Goal: Task Accomplishment & Management: Use online tool/utility

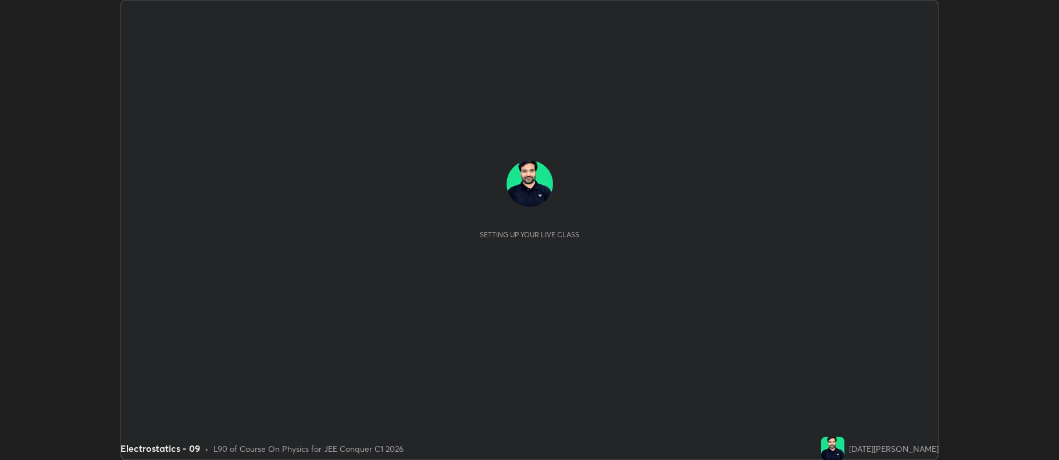
scroll to position [460, 1058]
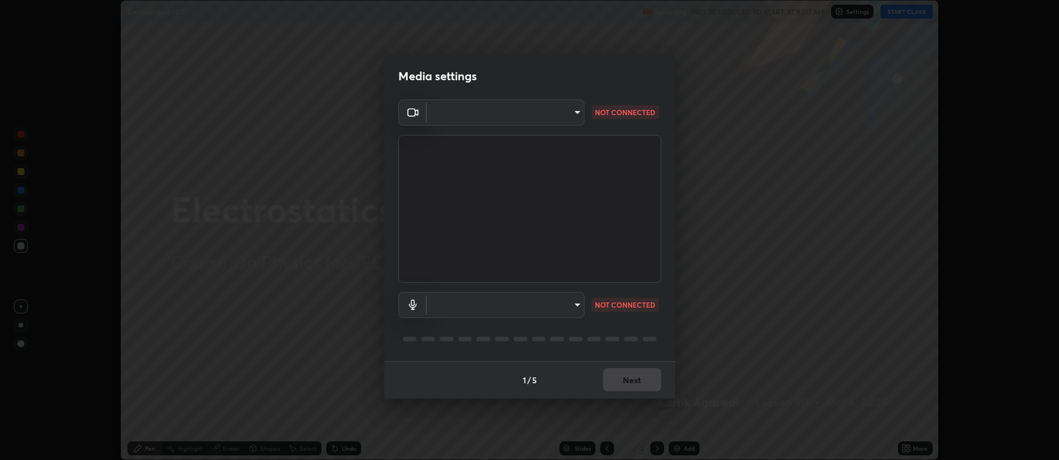
click at [487, 309] on body "Erase all Electrostatics - 09 Recording WAS SCHEDULED TO START AT 9:00 AM Setti…" at bounding box center [529, 230] width 1059 height 460
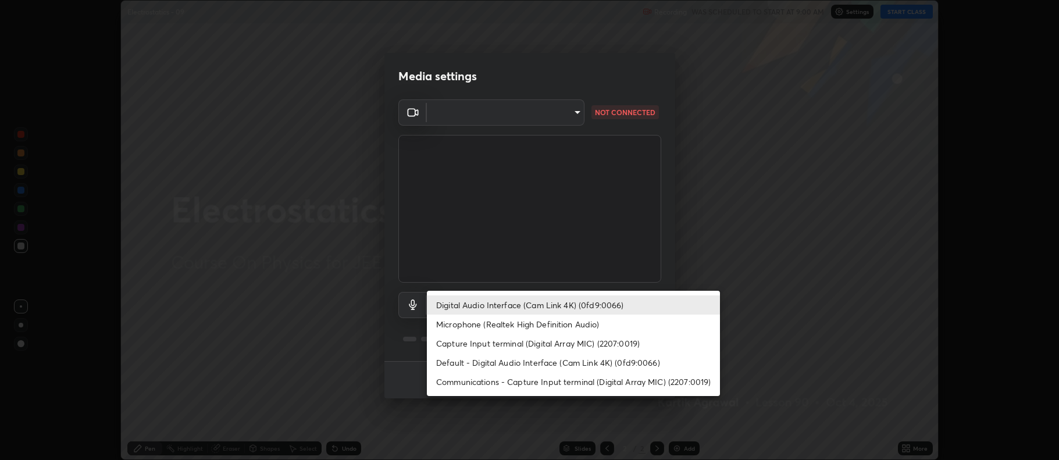
click at [504, 358] on li "Default - Digital Audio Interface (Cam Link 4K) (0fd9:0066)" at bounding box center [573, 362] width 293 height 19
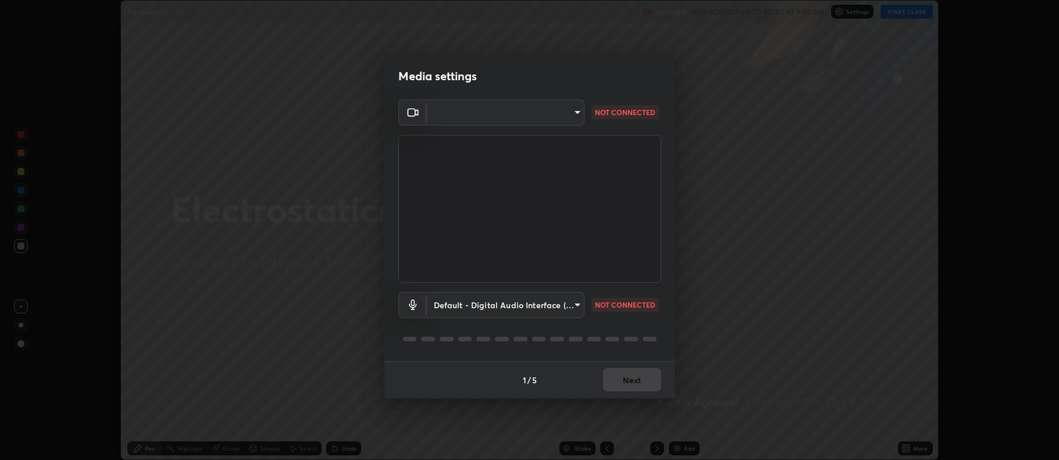
click at [496, 299] on body "Erase all Electrostatics - 09 Recording WAS SCHEDULED TO START AT 9:00 AM Setti…" at bounding box center [529, 230] width 1059 height 460
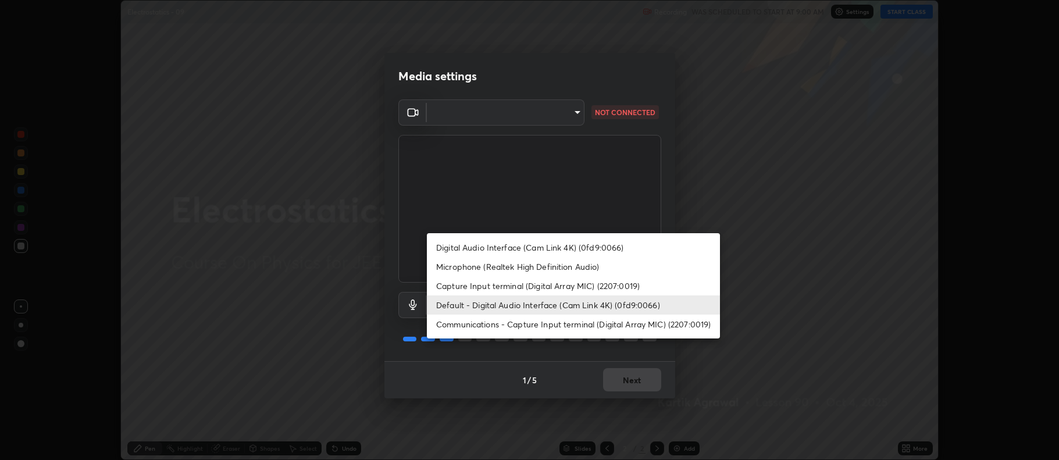
click at [472, 242] on li "Digital Audio Interface (Cam Link 4K) (0fd9:0066)" at bounding box center [573, 247] width 293 height 19
type input "badd80ea7fbad1d8a72a520f29b78ead89bb293df12f863f6ab2c23ec585b874"
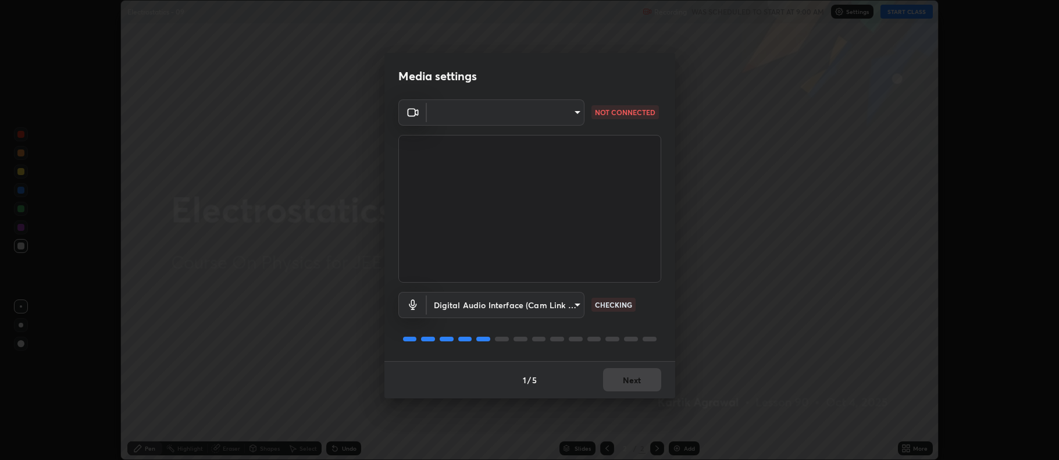
click at [465, 115] on body "Erase all Electrostatics - 09 Recording WAS SCHEDULED TO START AT 9:00 AM Setti…" at bounding box center [529, 230] width 1059 height 460
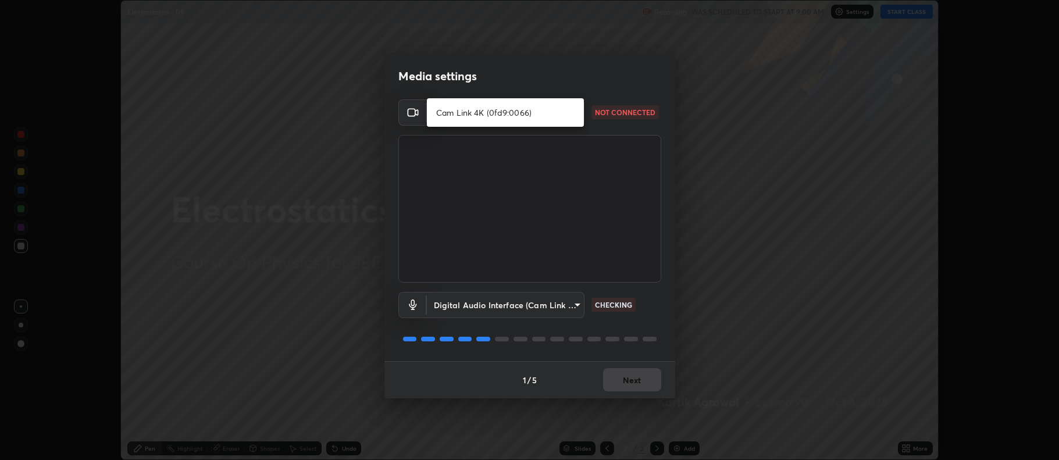
click at [466, 118] on li "Cam Link 4K (0fd9:0066)" at bounding box center [505, 112] width 157 height 19
type input "ff6c2ab0558fce6a6a82d7d5f90cca75b578d0ecce094995c07ad100423c80ec"
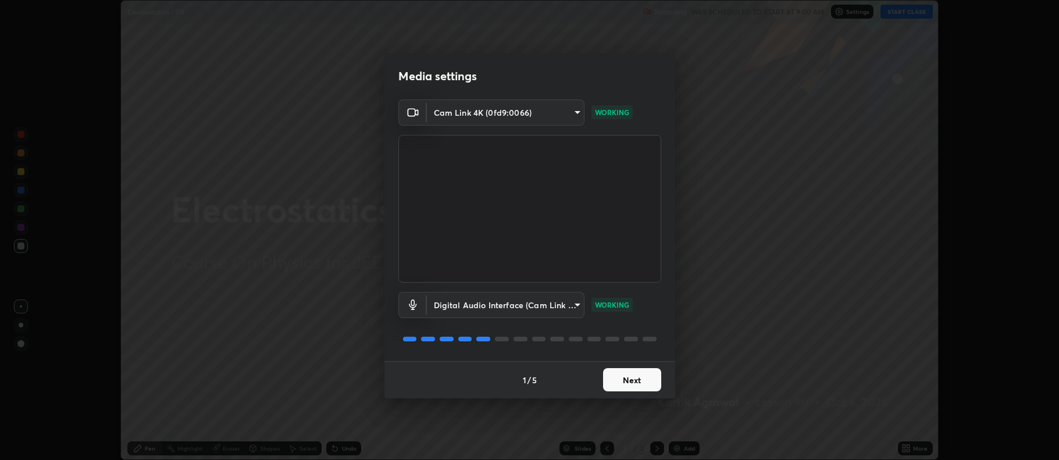
click at [616, 383] on button "Next" at bounding box center [632, 379] width 58 height 23
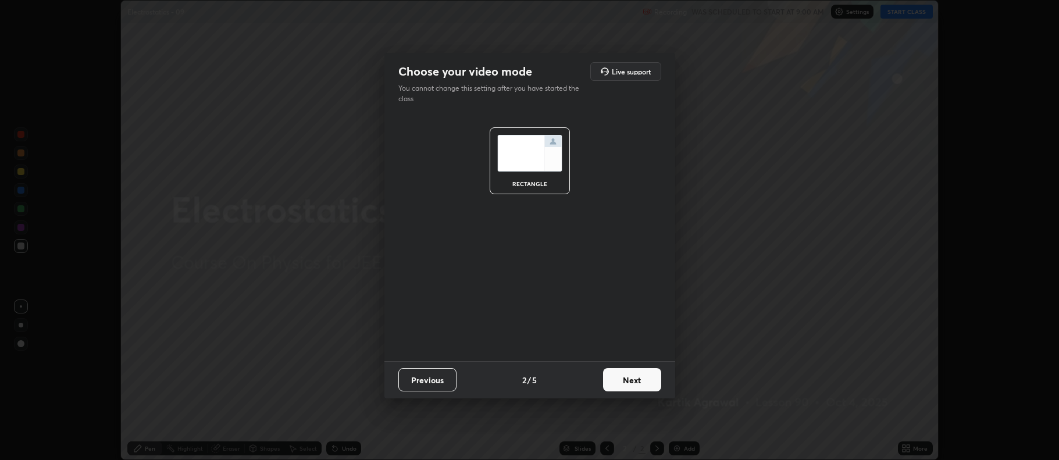
click at [617, 380] on button "Next" at bounding box center [632, 379] width 58 height 23
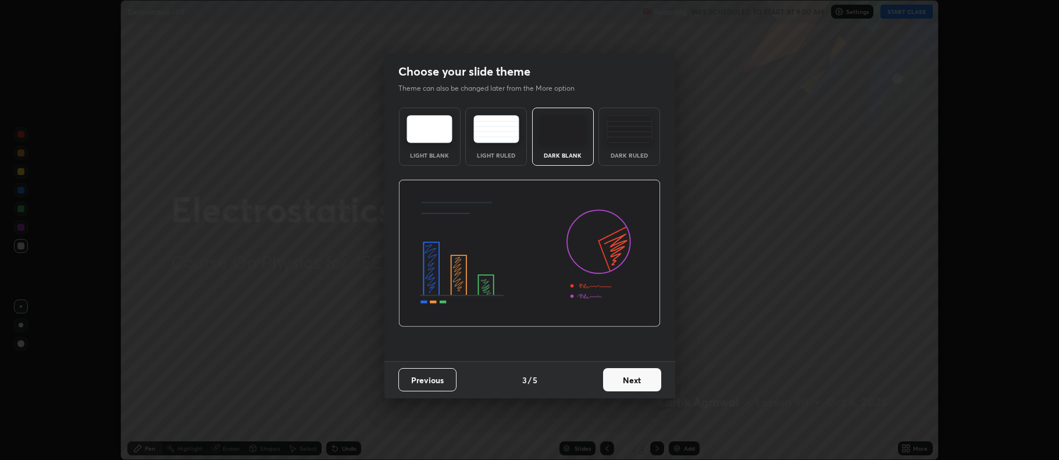
click at [632, 382] on button "Next" at bounding box center [632, 379] width 58 height 23
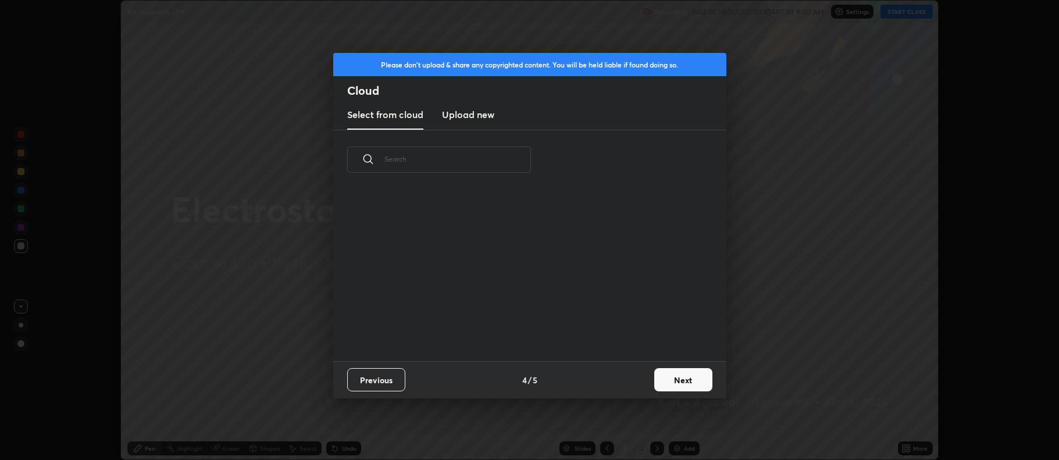
click at [663, 382] on button "Next" at bounding box center [683, 379] width 58 height 23
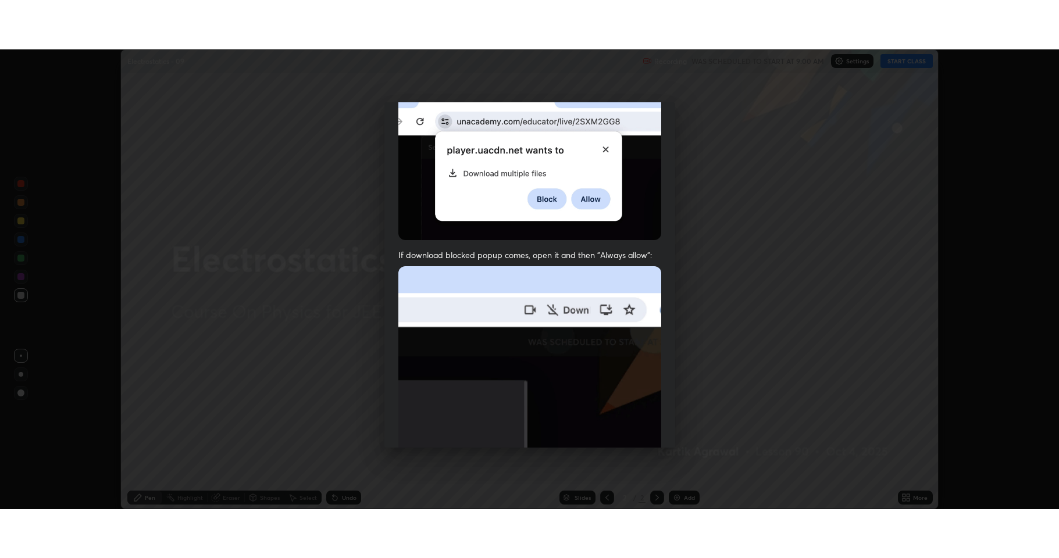
scroll to position [236, 0]
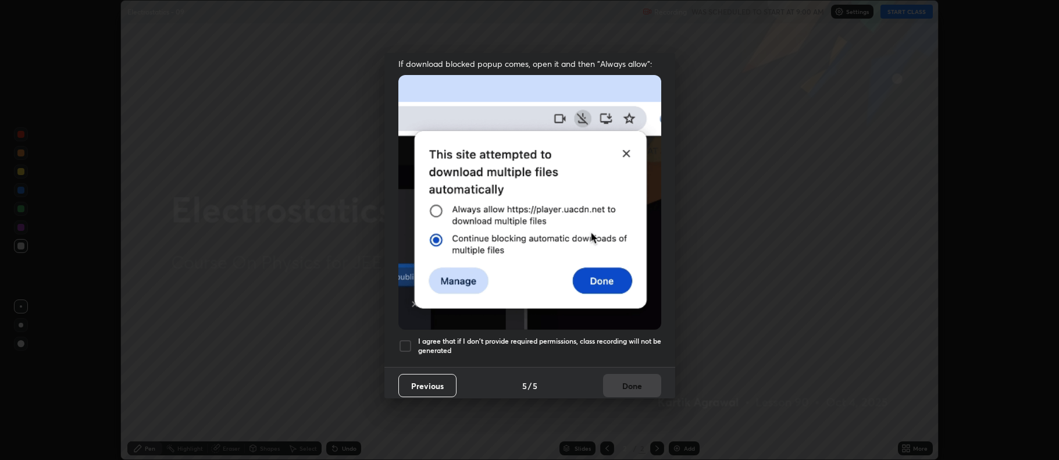
click at [401, 344] on div at bounding box center [405, 346] width 14 height 14
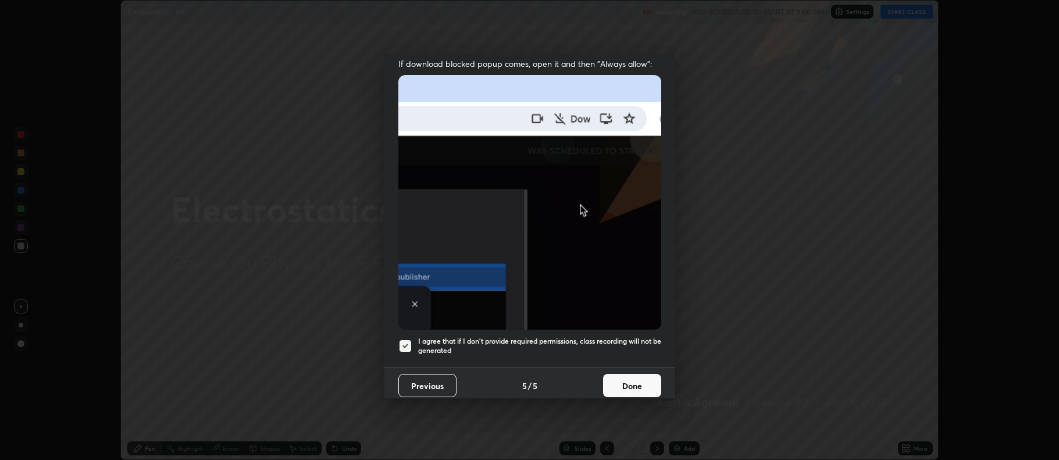
click at [618, 374] on button "Done" at bounding box center [632, 385] width 58 height 23
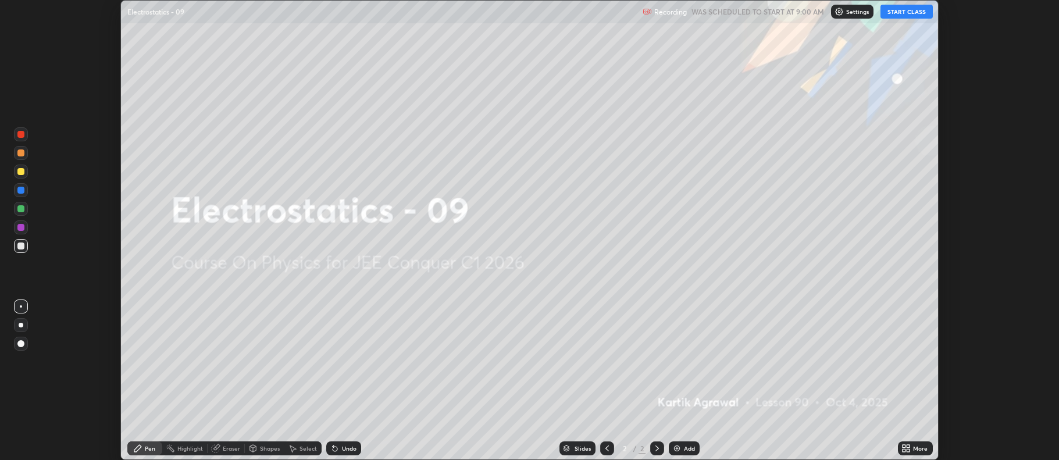
click at [913, 445] on div "More" at bounding box center [920, 448] width 15 height 6
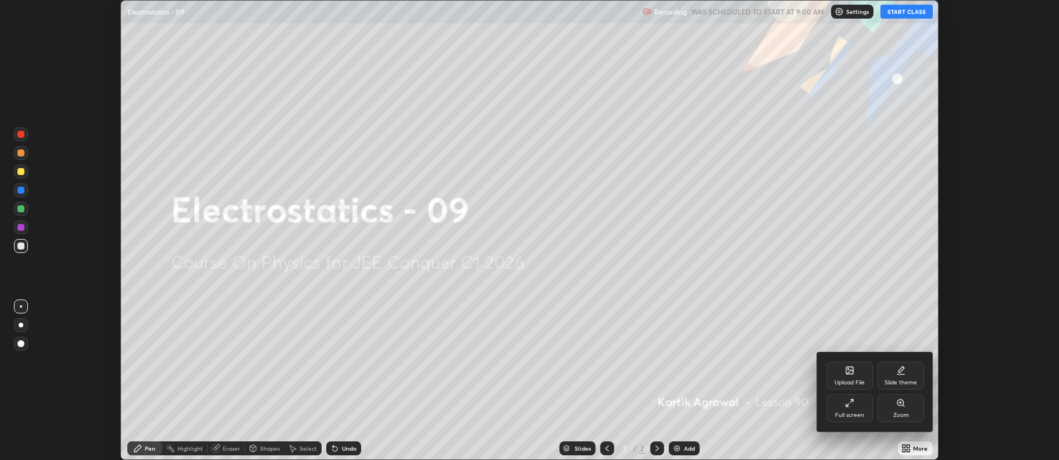
click at [842, 403] on div "Full screen" at bounding box center [849, 408] width 47 height 28
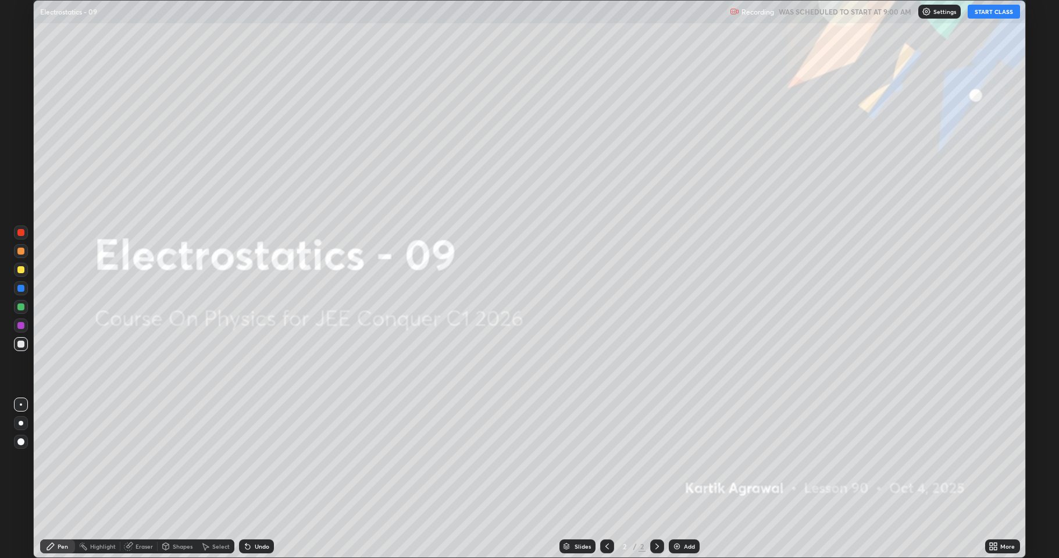
scroll to position [558, 1059]
click at [998, 13] on button "START CLASS" at bounding box center [993, 12] width 52 height 14
click at [22, 309] on div at bounding box center [20, 307] width 7 height 7
click at [687, 459] on div "Add" at bounding box center [689, 547] width 11 height 6
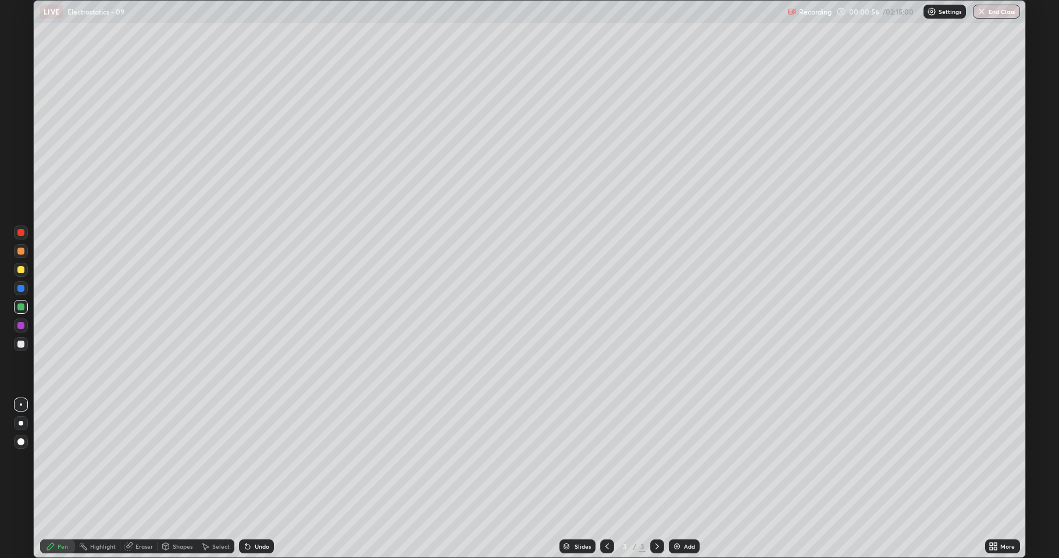
click at [187, 459] on div "Shapes" at bounding box center [178, 547] width 40 height 14
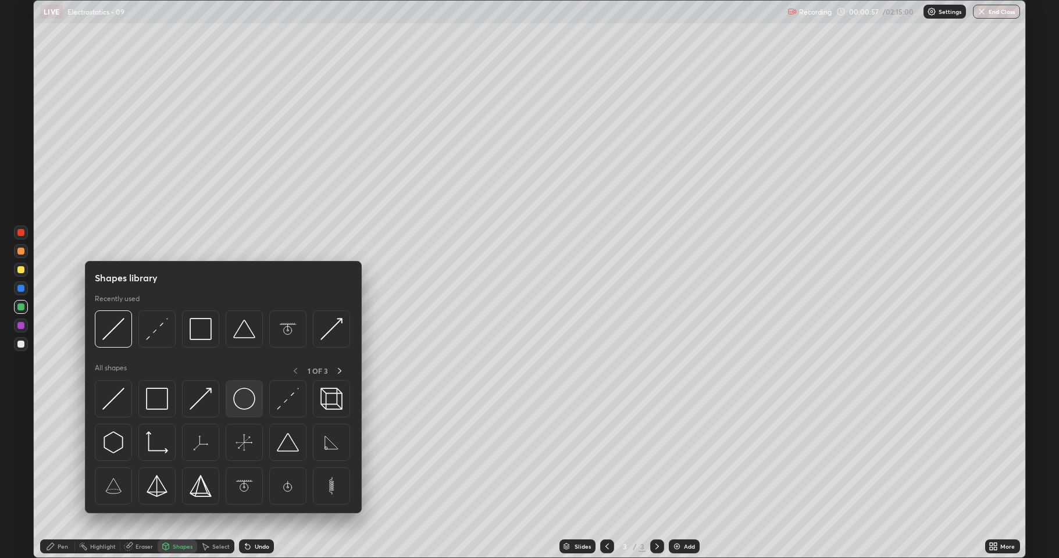
click at [249, 400] on img at bounding box center [244, 399] width 22 height 22
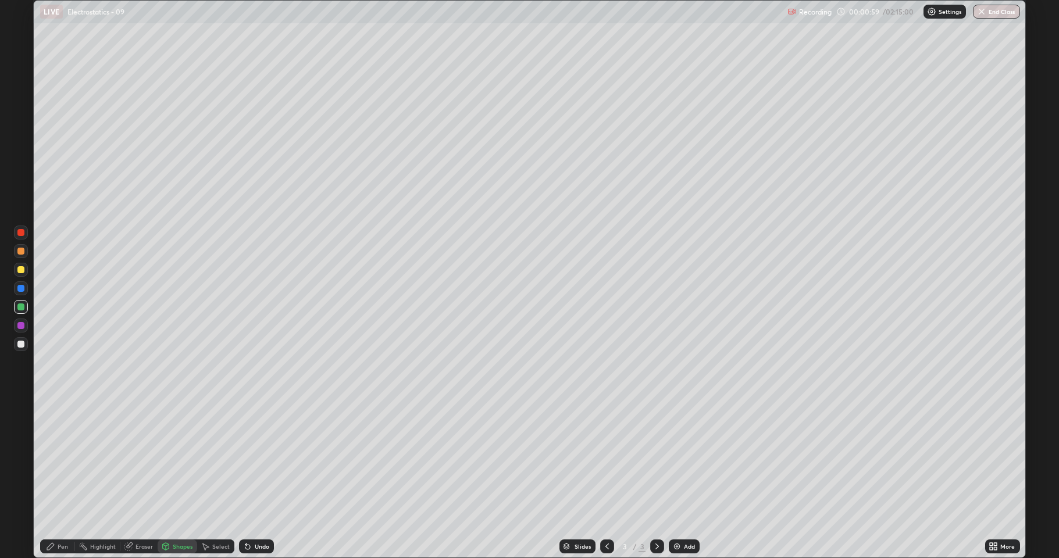
click at [21, 253] on div at bounding box center [20, 251] width 7 height 7
click at [63, 459] on div "Pen" at bounding box center [63, 547] width 10 height 6
click at [258, 459] on div "Undo" at bounding box center [262, 547] width 15 height 6
click at [259, 459] on div "Undo" at bounding box center [262, 547] width 15 height 6
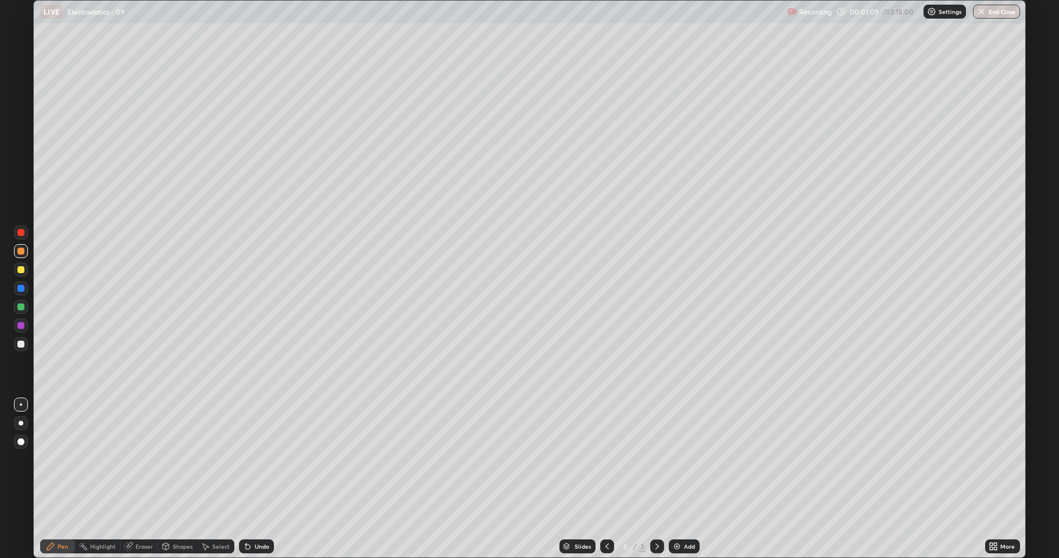
click at [260, 459] on div "Undo" at bounding box center [262, 547] width 15 height 6
click at [258, 459] on div "Undo" at bounding box center [256, 547] width 35 height 14
click at [173, 459] on div "Shapes" at bounding box center [183, 547] width 20 height 6
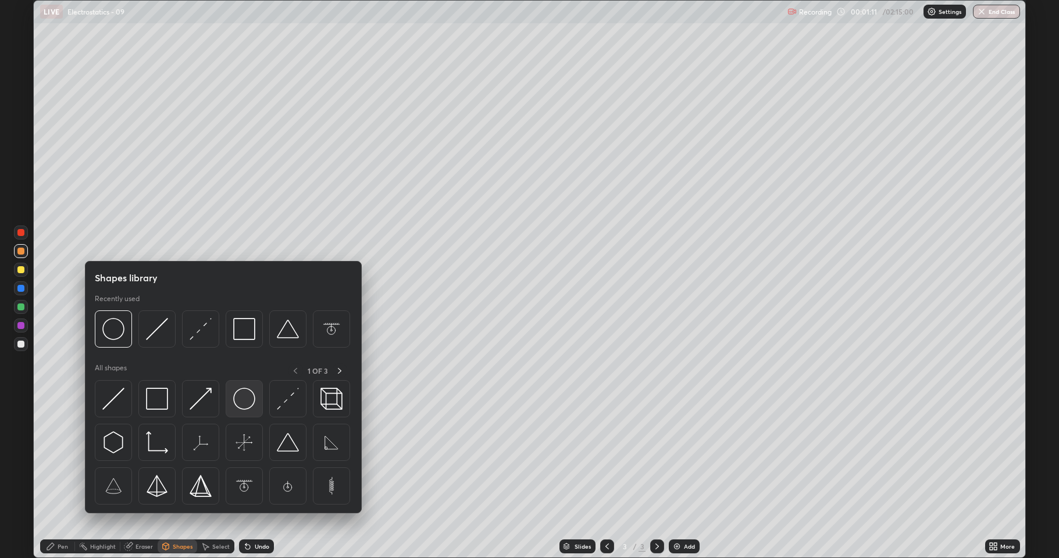
click at [244, 399] on img at bounding box center [244, 399] width 22 height 22
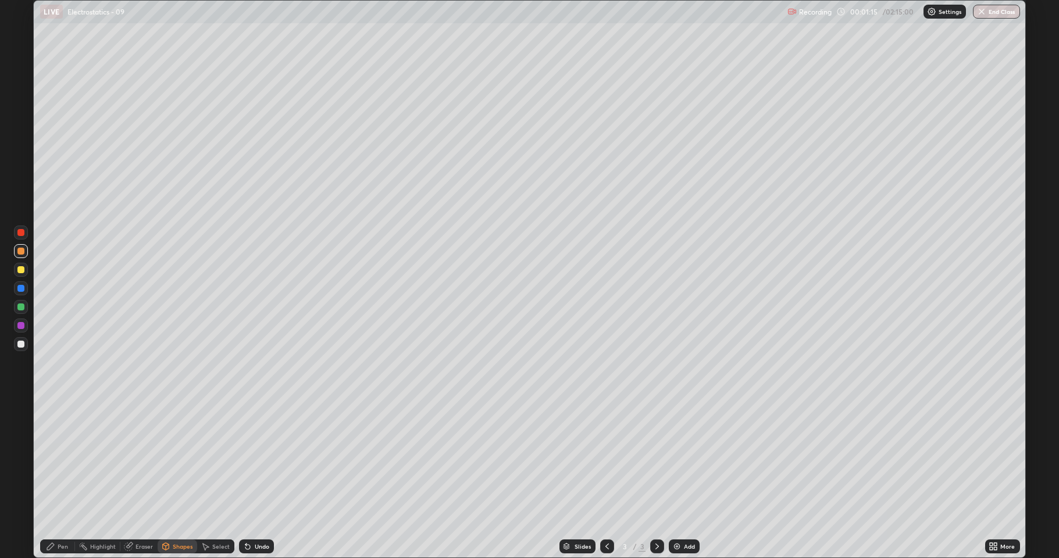
click at [58, 459] on div "Pen" at bounding box center [63, 547] width 10 height 6
click at [20, 347] on div at bounding box center [20, 344] width 7 height 7
click at [20, 272] on div at bounding box center [20, 269] width 7 height 7
click at [21, 288] on div at bounding box center [20, 288] width 7 height 7
click at [177, 459] on div "Shapes" at bounding box center [183, 547] width 20 height 6
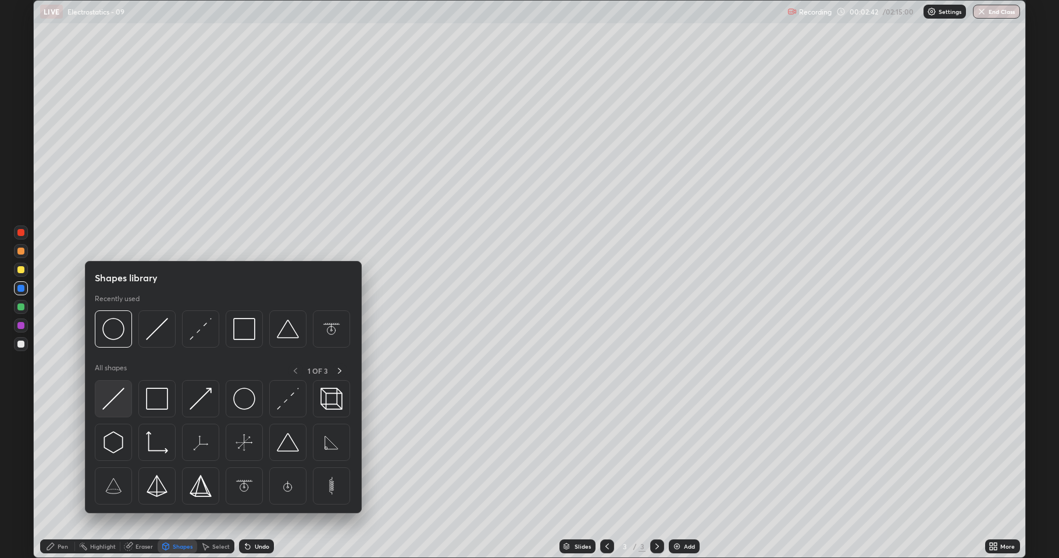
click at [116, 400] on img at bounding box center [113, 399] width 22 height 22
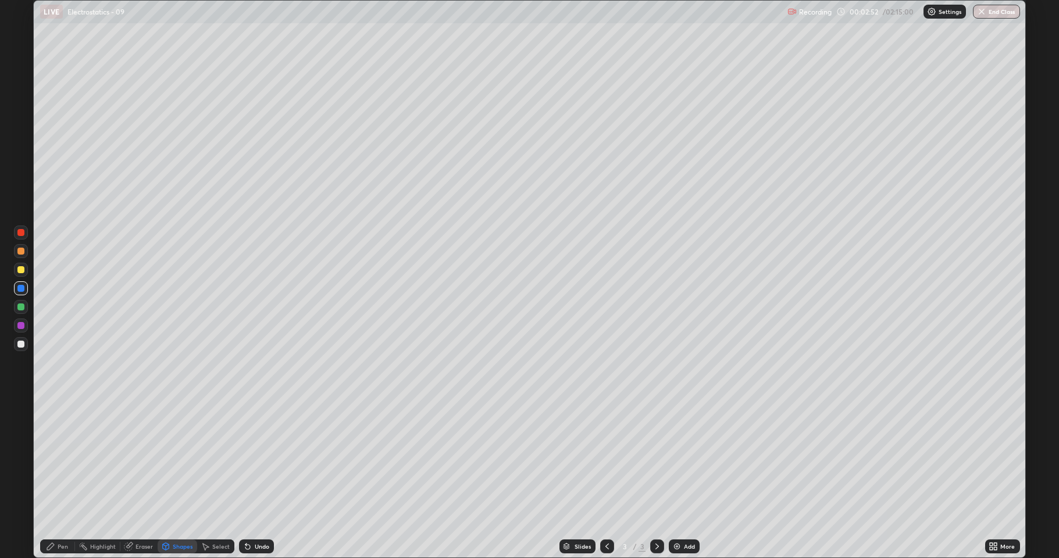
click at [60, 459] on div "Pen" at bounding box center [63, 547] width 10 height 6
click at [20, 342] on div at bounding box center [20, 344] width 7 height 7
click at [249, 459] on icon at bounding box center [247, 546] width 9 height 9
click at [247, 459] on icon at bounding box center [247, 547] width 5 height 5
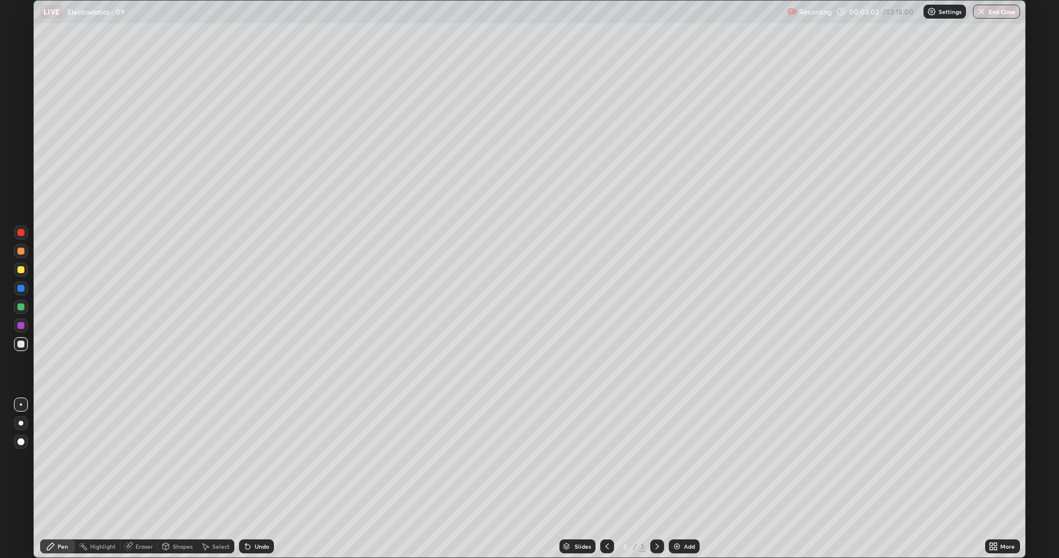
click at [20, 248] on div at bounding box center [20, 251] width 7 height 7
click at [176, 459] on div "Shapes" at bounding box center [178, 547] width 40 height 14
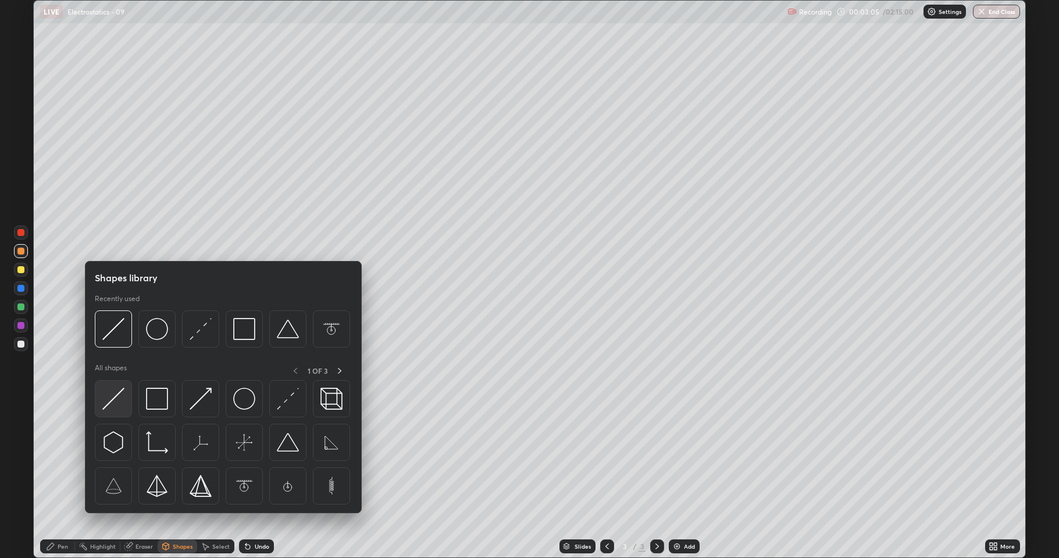
click at [112, 399] on img at bounding box center [113, 399] width 22 height 22
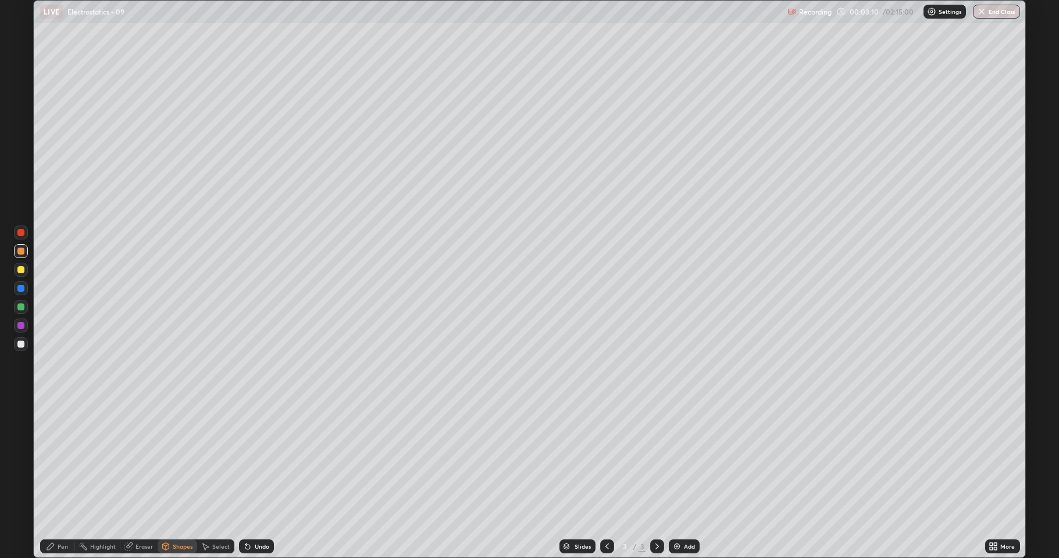
click at [52, 459] on icon at bounding box center [50, 546] width 9 height 9
click at [20, 345] on div at bounding box center [20, 344] width 7 height 7
click at [22, 306] on div at bounding box center [20, 307] width 7 height 7
click at [165, 459] on icon at bounding box center [166, 546] width 6 height 2
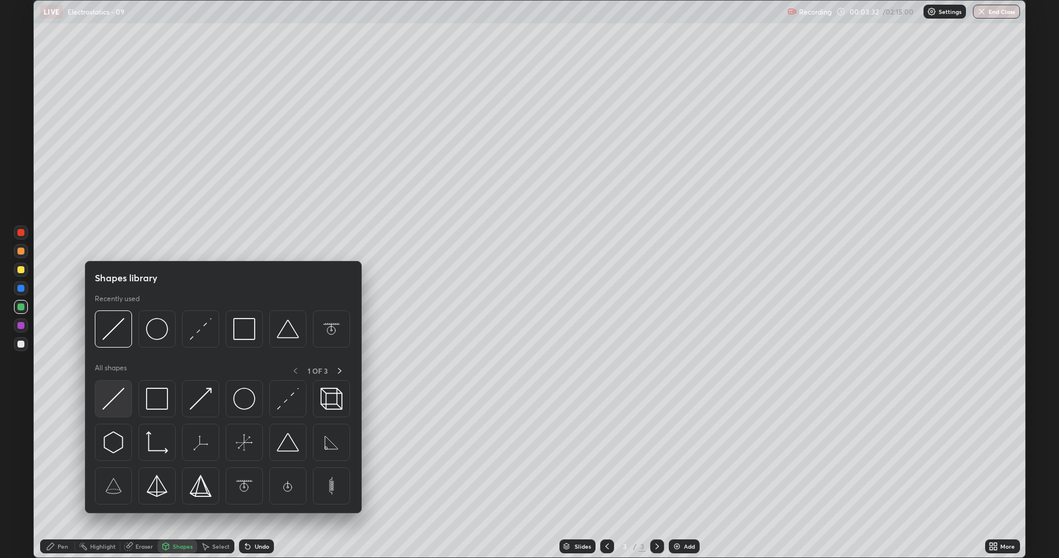
click at [122, 398] on img at bounding box center [113, 399] width 22 height 22
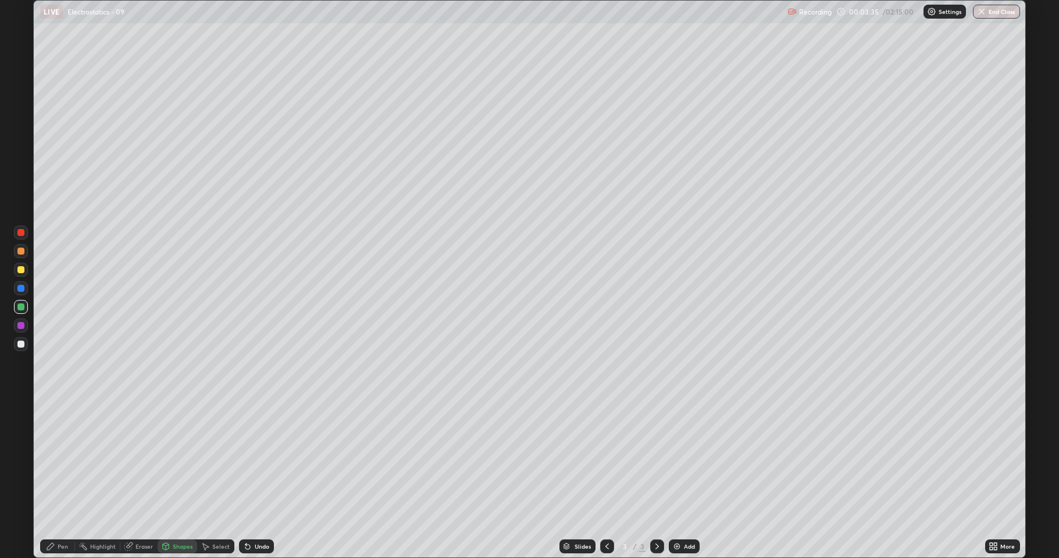
click at [56, 459] on div "Pen" at bounding box center [57, 547] width 35 height 14
click at [687, 459] on div "Add" at bounding box center [689, 547] width 11 height 6
click at [606, 459] on icon at bounding box center [606, 546] width 9 height 9
click at [656, 459] on icon at bounding box center [656, 546] width 9 height 9
click at [18, 253] on div at bounding box center [20, 251] width 7 height 7
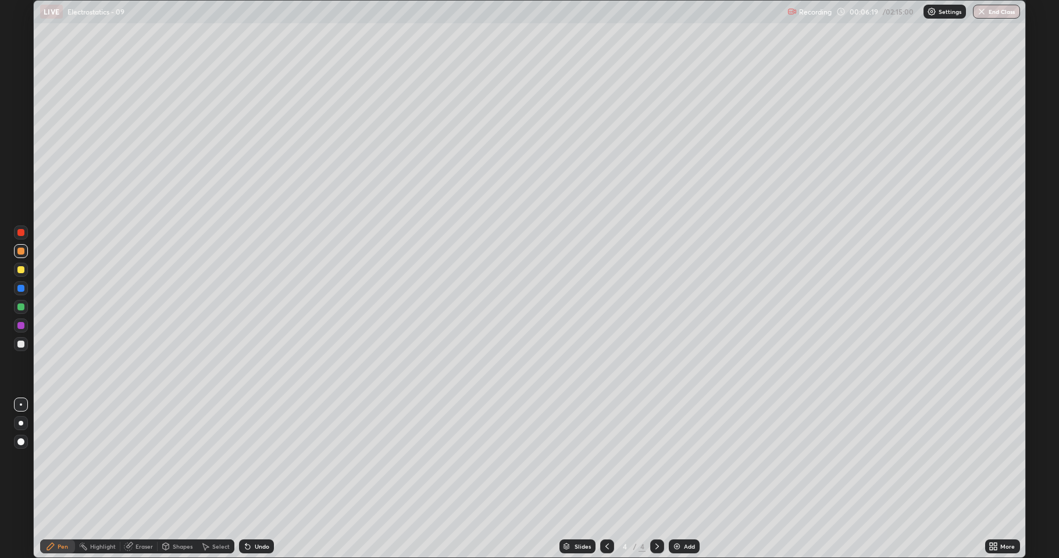
click at [175, 459] on div "Shapes" at bounding box center [183, 547] width 20 height 6
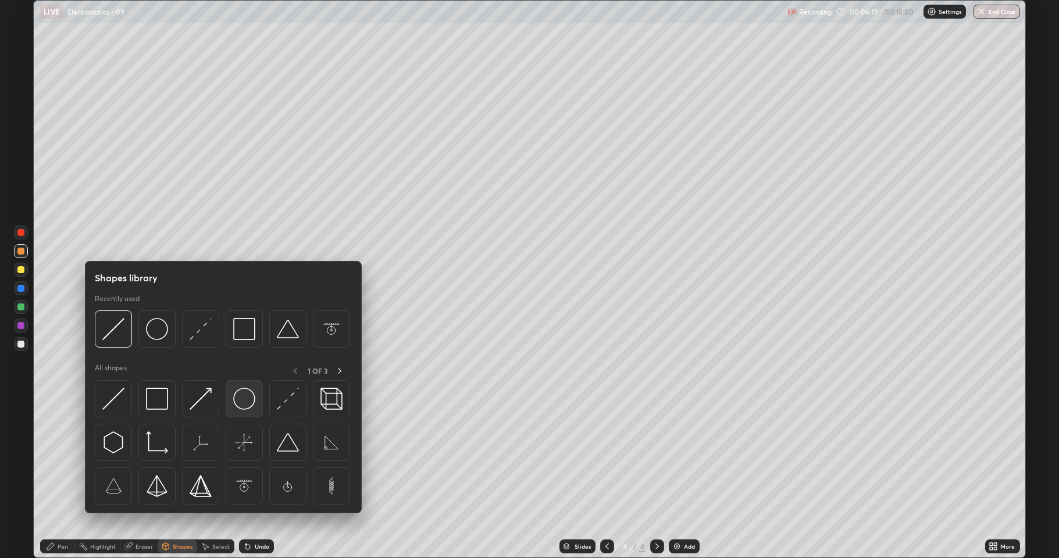
click at [244, 406] on img at bounding box center [244, 399] width 22 height 22
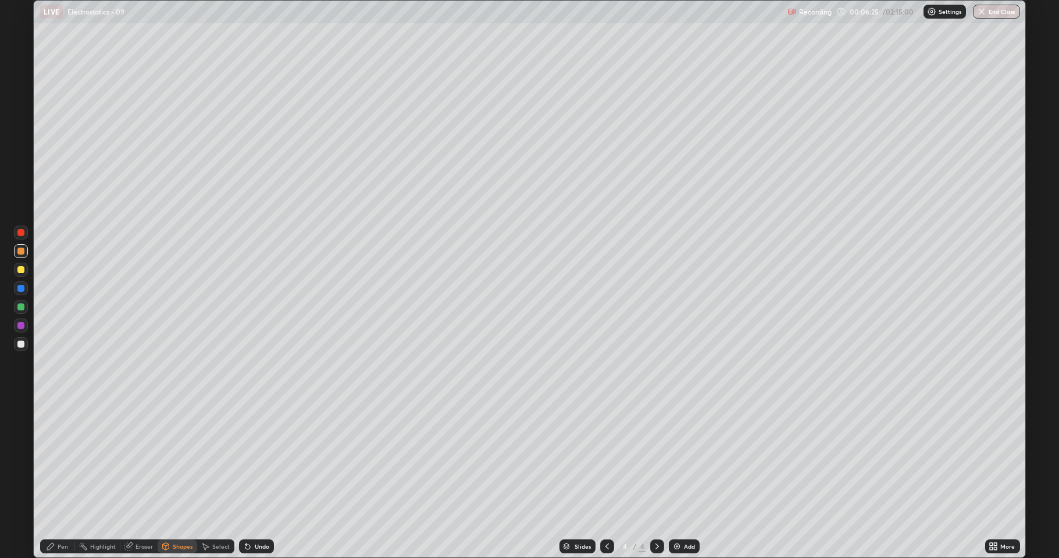
click at [56, 459] on div "Pen" at bounding box center [57, 547] width 35 height 14
click at [21, 345] on div at bounding box center [20, 344] width 7 height 7
click at [22, 309] on div at bounding box center [20, 307] width 7 height 7
click at [603, 459] on icon at bounding box center [606, 546] width 9 height 9
click at [656, 459] on icon at bounding box center [656, 546] width 9 height 9
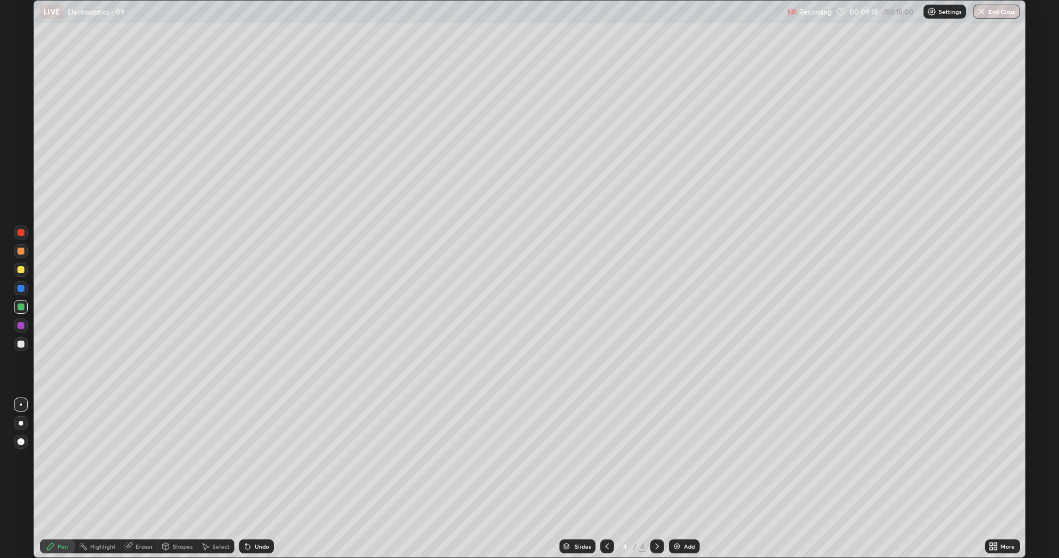
click at [20, 267] on div at bounding box center [20, 269] width 7 height 7
click at [23, 288] on div at bounding box center [20, 288] width 7 height 7
click at [170, 459] on div "Shapes" at bounding box center [178, 547] width 40 height 14
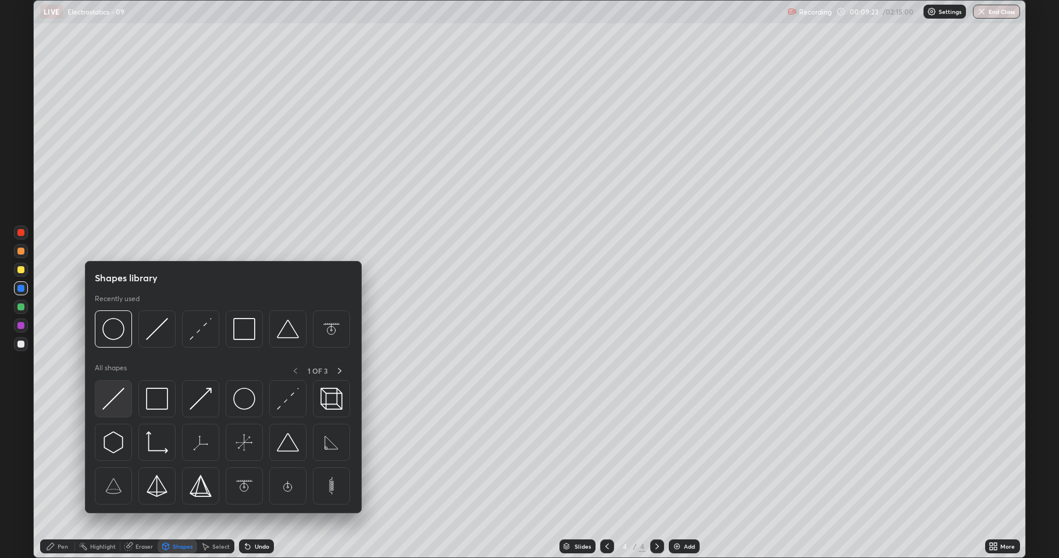
click at [112, 398] on img at bounding box center [113, 399] width 22 height 22
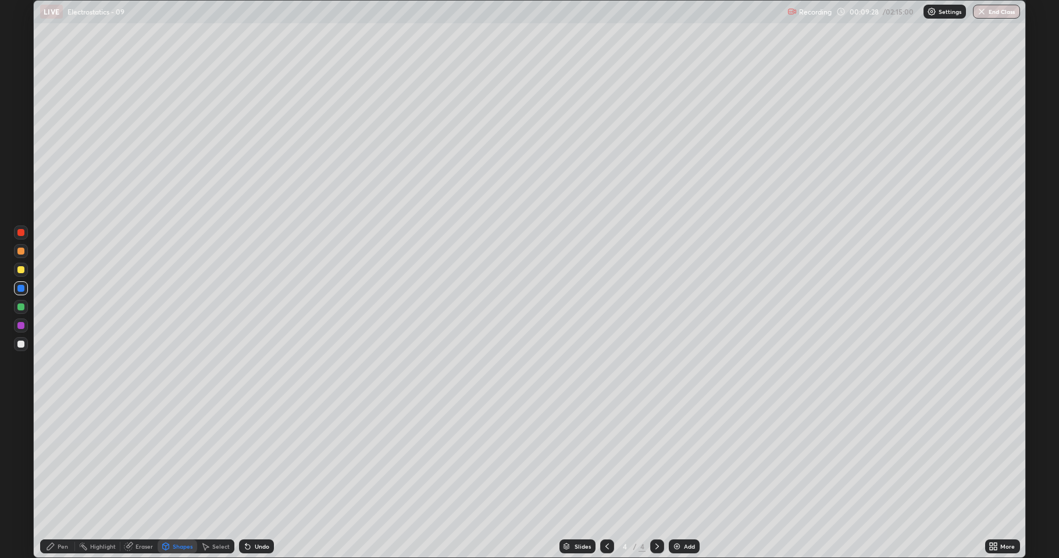
click at [56, 459] on div "Pen" at bounding box center [57, 547] width 35 height 14
click at [20, 252] on div at bounding box center [20, 251] width 7 height 7
click at [23, 271] on div at bounding box center [20, 269] width 7 height 7
click at [177, 459] on div "Shapes" at bounding box center [183, 547] width 20 height 6
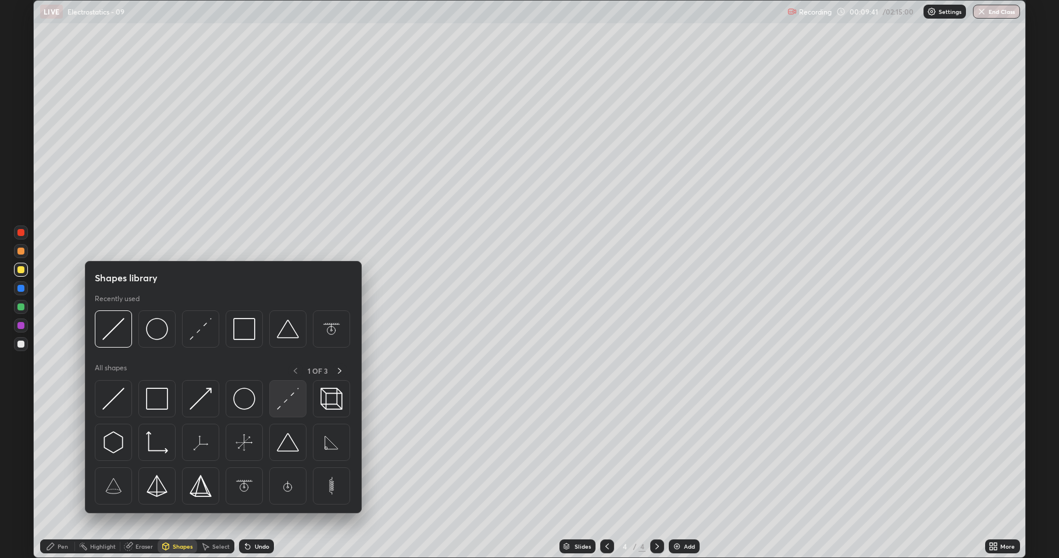
click at [278, 397] on img at bounding box center [288, 399] width 22 height 22
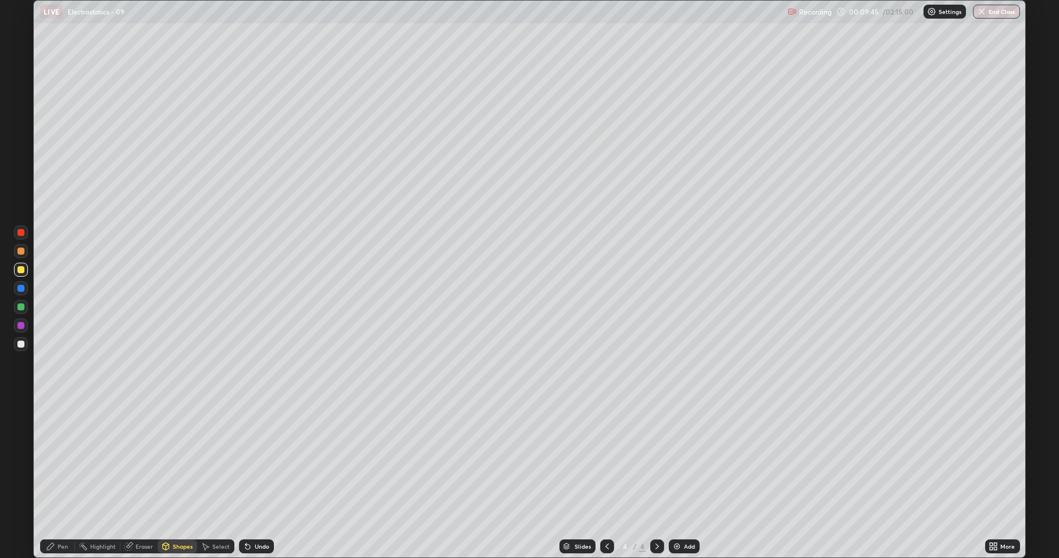
click at [63, 459] on div "Pen" at bounding box center [63, 547] width 10 height 6
click at [165, 459] on icon at bounding box center [166, 546] width 6 height 2
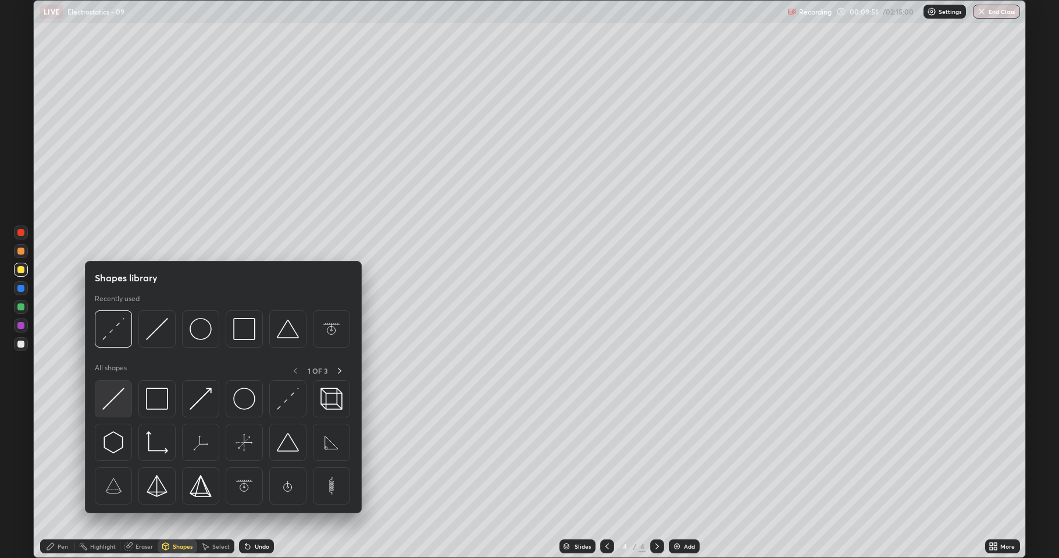
click at [117, 391] on img at bounding box center [113, 399] width 22 height 22
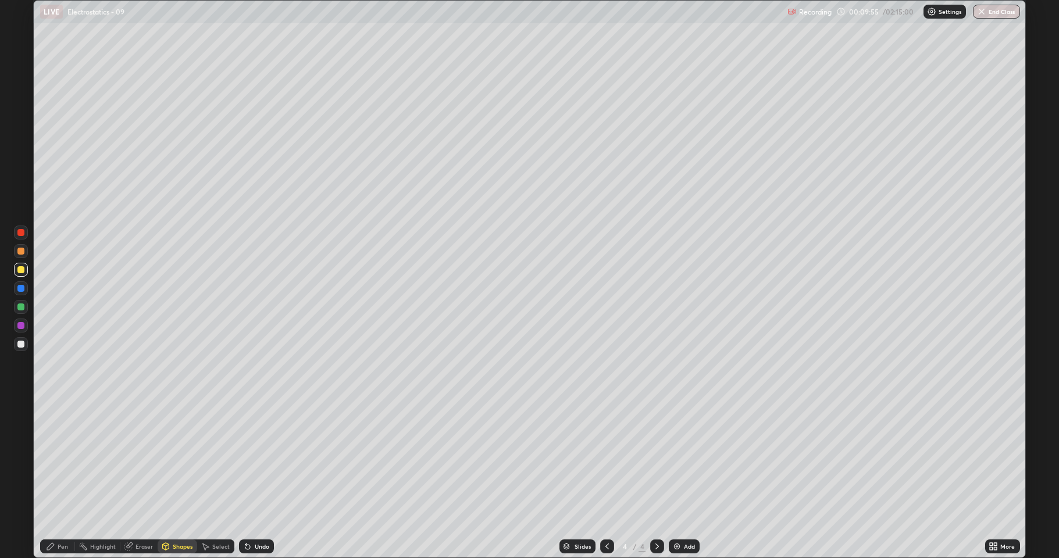
click at [62, 459] on div "Pen" at bounding box center [63, 547] width 10 height 6
click at [22, 288] on div at bounding box center [20, 288] width 7 height 7
click at [174, 459] on div "Shapes" at bounding box center [183, 547] width 20 height 6
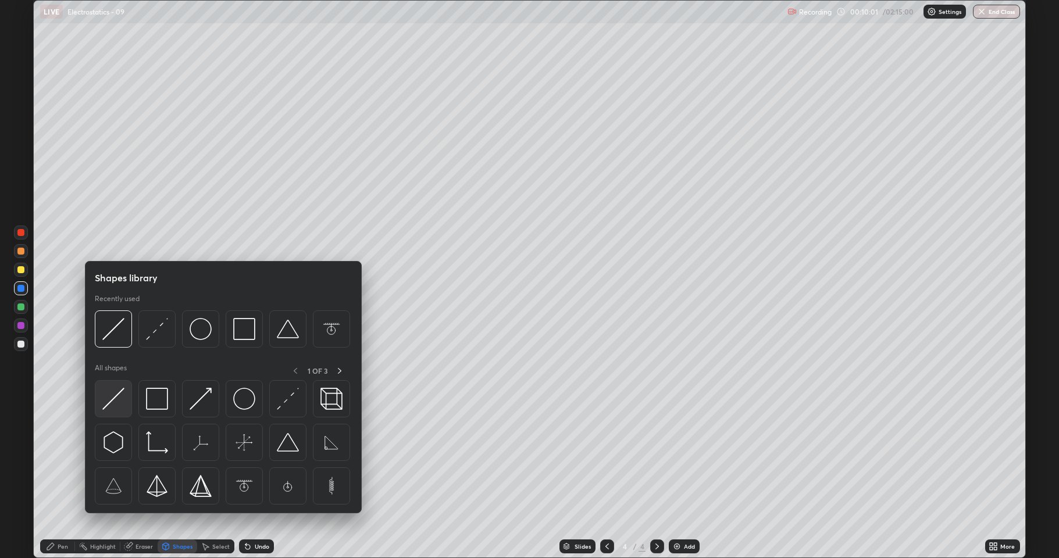
click at [115, 393] on img at bounding box center [113, 399] width 22 height 22
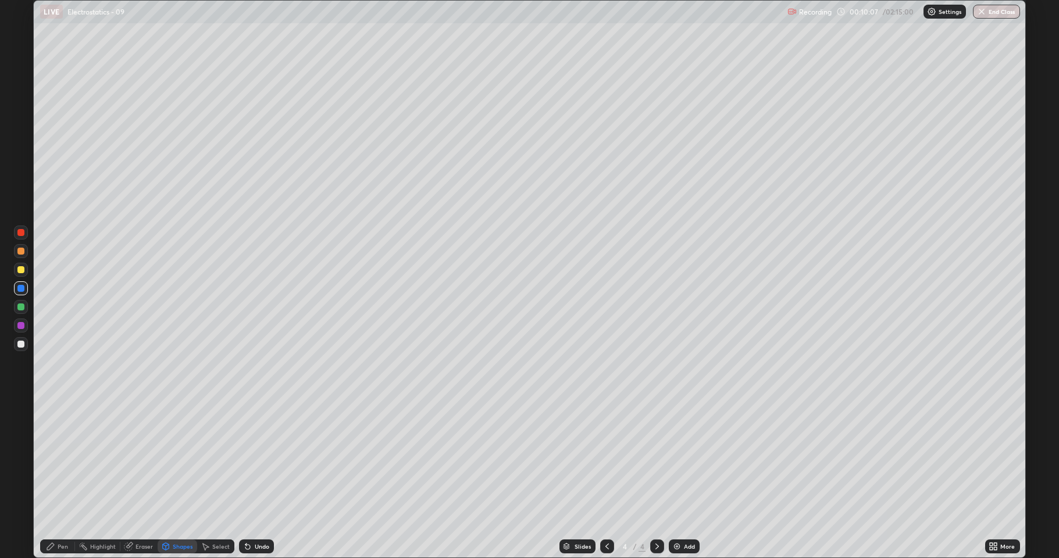
click at [55, 459] on div "Pen" at bounding box center [57, 547] width 35 height 14
click at [20, 305] on div at bounding box center [20, 307] width 7 height 7
click at [21, 346] on div at bounding box center [20, 344] width 7 height 7
click at [168, 459] on icon at bounding box center [166, 546] width 6 height 7
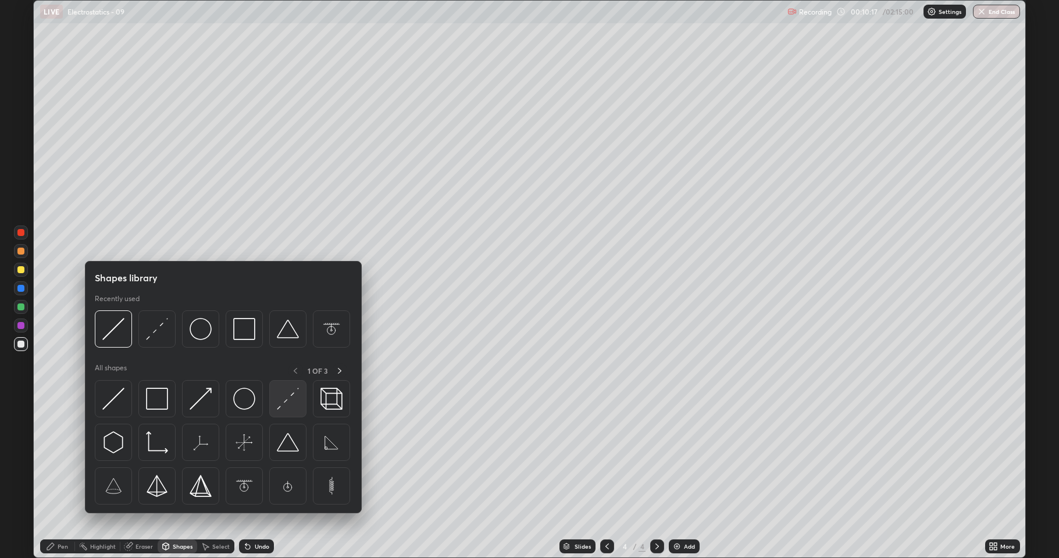
click at [284, 404] on img at bounding box center [288, 399] width 22 height 22
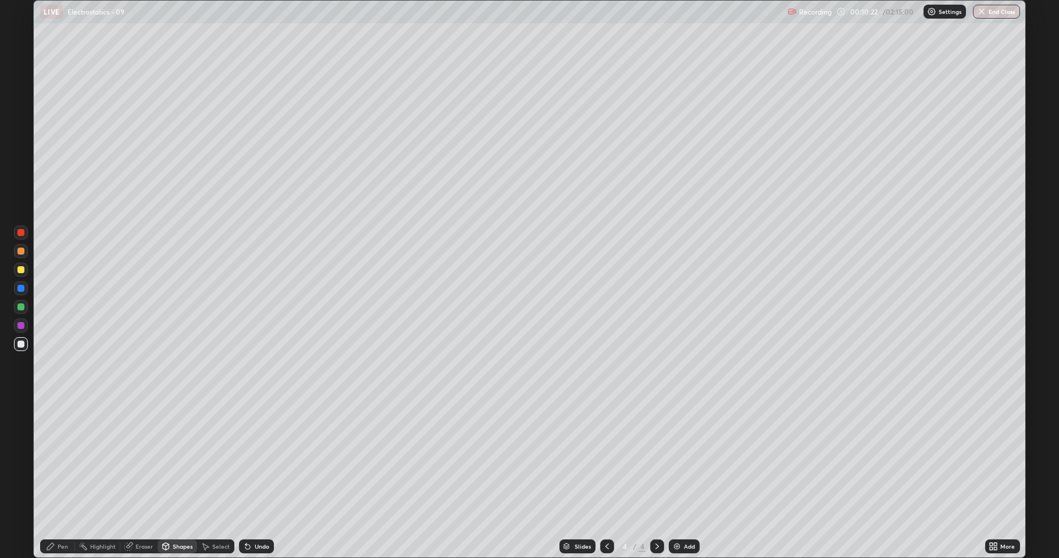
click at [57, 459] on div "Pen" at bounding box center [57, 547] width 35 height 14
click at [260, 459] on div "Undo" at bounding box center [262, 547] width 15 height 6
click at [263, 459] on div "Undo" at bounding box center [256, 547] width 35 height 14
click at [688, 459] on div "Add" at bounding box center [689, 547] width 11 height 6
click at [24, 309] on div at bounding box center [20, 307] width 7 height 7
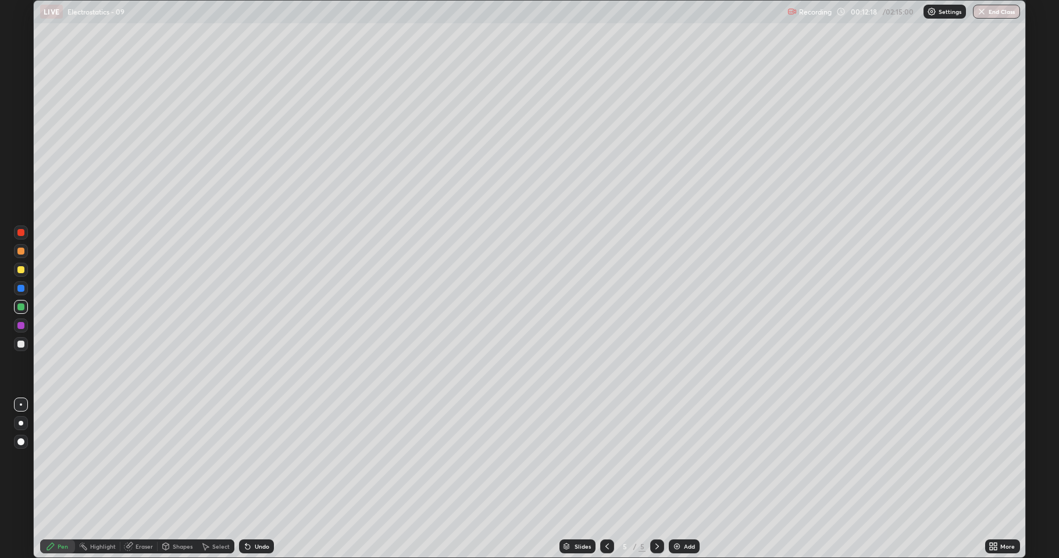
click at [173, 459] on div "Shapes" at bounding box center [183, 547] width 20 height 6
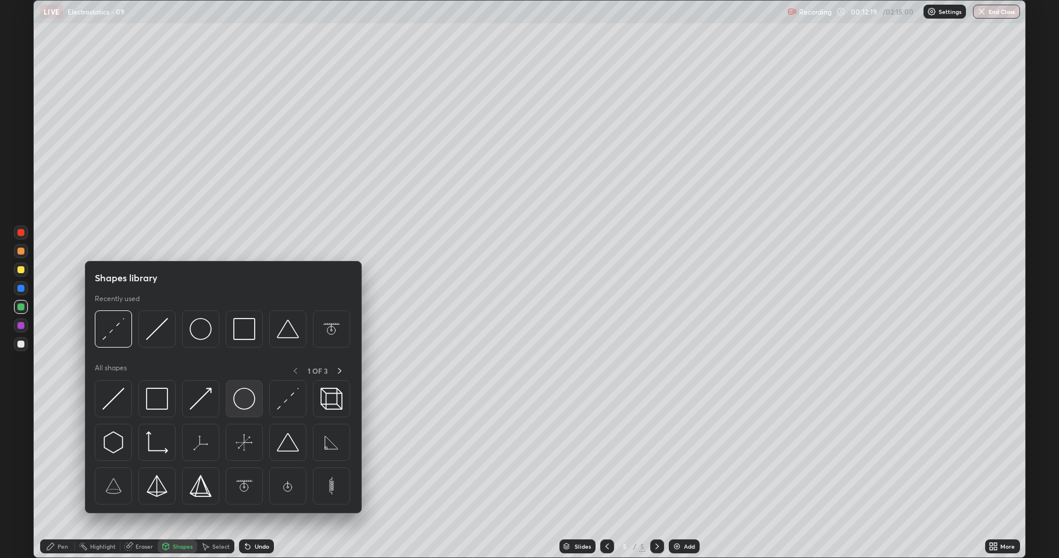
click at [240, 397] on img at bounding box center [244, 399] width 22 height 22
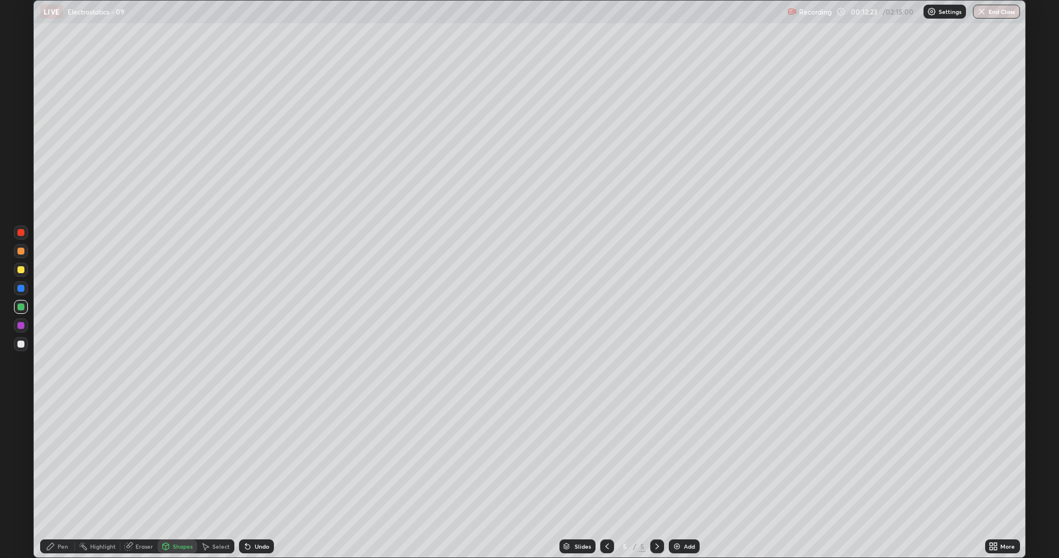
click at [21, 269] on div at bounding box center [20, 269] width 7 height 7
click at [258, 459] on div "Undo" at bounding box center [256, 547] width 35 height 14
click at [55, 459] on icon at bounding box center [50, 546] width 9 height 9
click at [22, 344] on div at bounding box center [20, 344] width 7 height 7
click at [693, 459] on div "Add" at bounding box center [689, 547] width 11 height 6
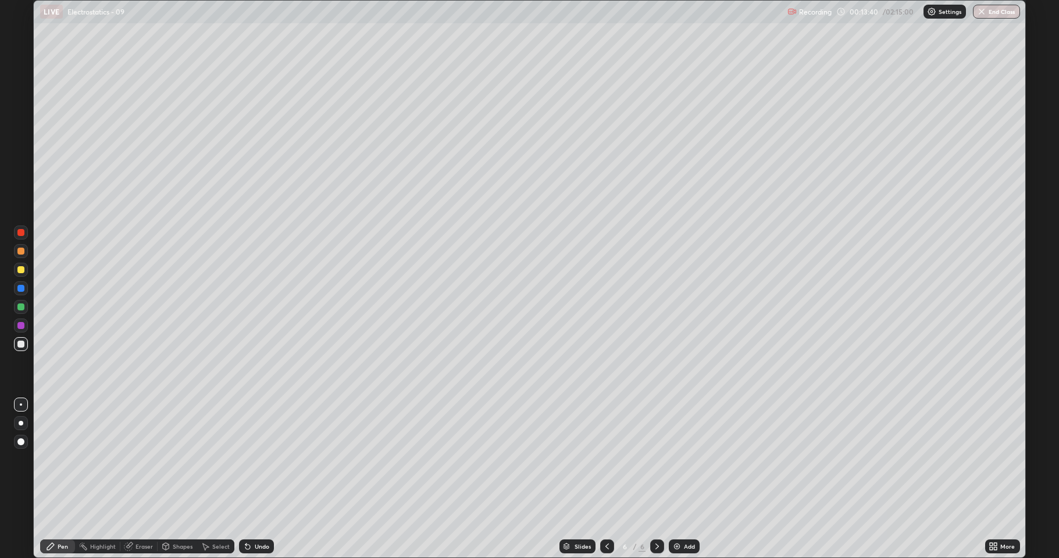
click at [19, 305] on div at bounding box center [20, 307] width 7 height 7
click at [19, 251] on div at bounding box center [20, 251] width 7 height 7
click at [267, 459] on div "Undo" at bounding box center [256, 547] width 35 height 14
click at [214, 459] on div "Select" at bounding box center [220, 547] width 17 height 6
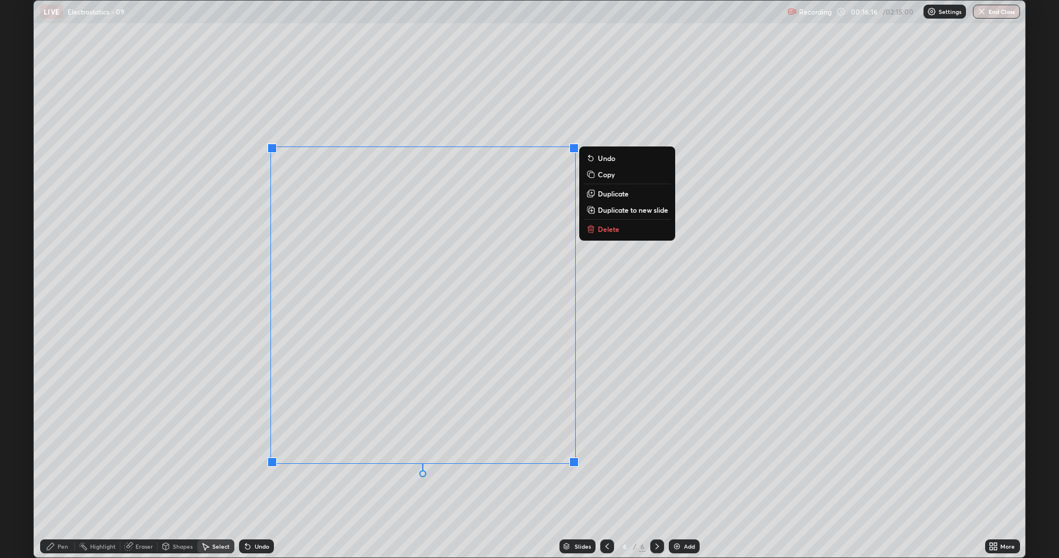
click at [595, 229] on icon at bounding box center [590, 228] width 9 height 9
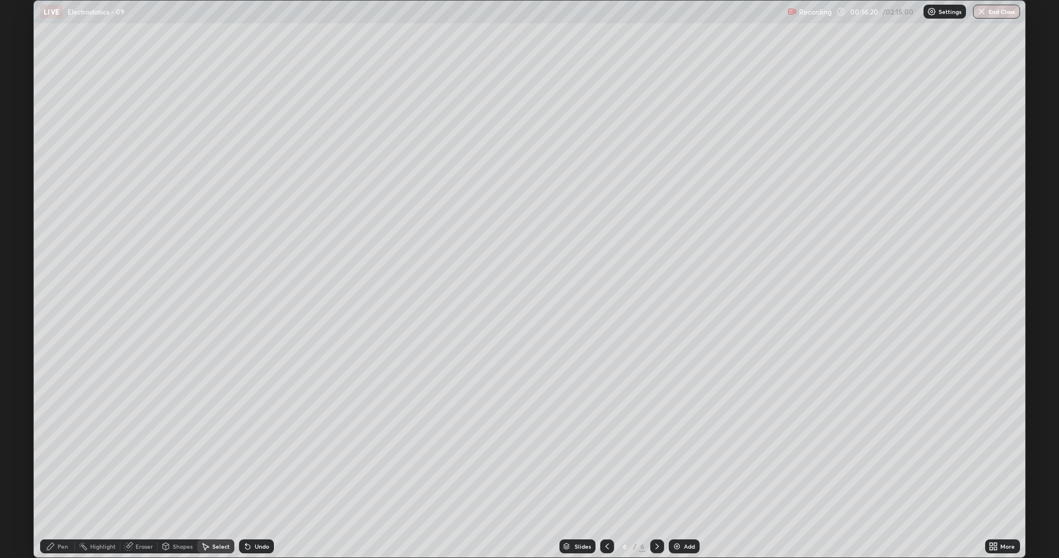
click at [60, 459] on div "Pen" at bounding box center [63, 547] width 10 height 6
click at [20, 305] on div at bounding box center [20, 307] width 7 height 7
click at [20, 267] on div at bounding box center [20, 269] width 7 height 7
click at [693, 459] on div "Add" at bounding box center [689, 547] width 11 height 6
click at [22, 341] on div at bounding box center [20, 344] width 7 height 7
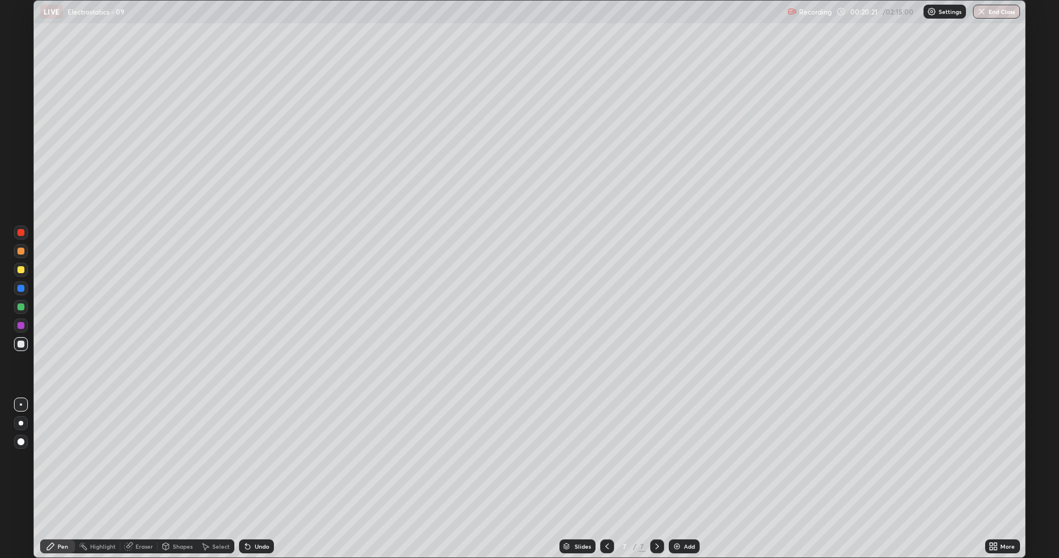
click at [21, 251] on div at bounding box center [20, 251] width 7 height 7
click at [24, 304] on div at bounding box center [21, 307] width 14 height 14
click at [174, 459] on div "Shapes" at bounding box center [178, 547] width 40 height 14
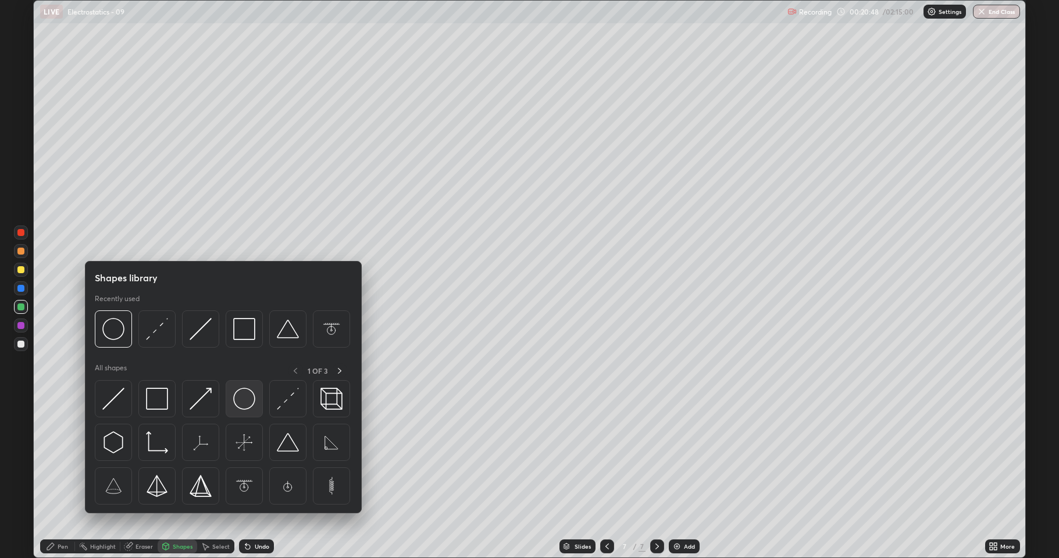
click at [248, 397] on img at bounding box center [244, 399] width 22 height 22
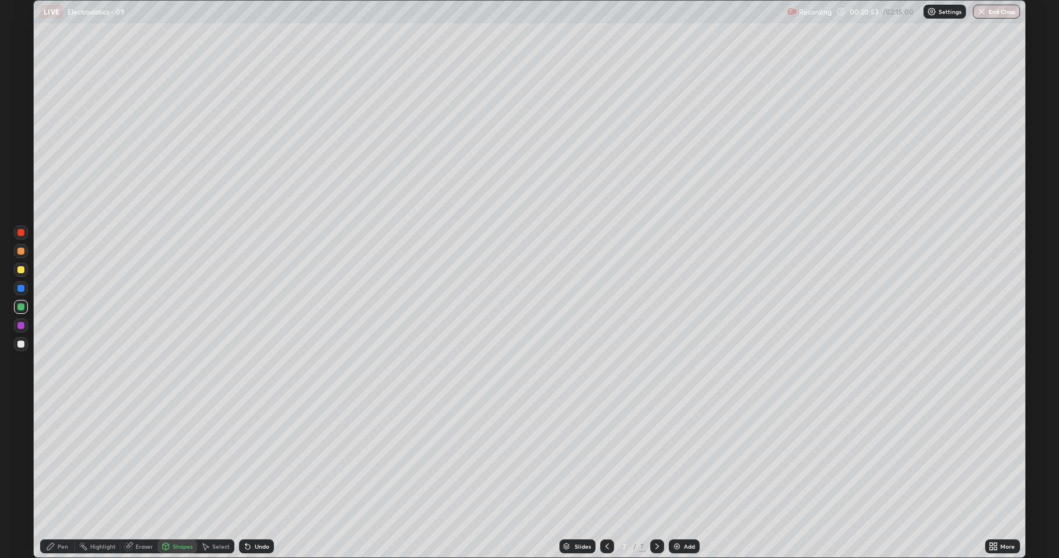
click at [62, 459] on div "Pen" at bounding box center [63, 547] width 10 height 6
click at [23, 268] on div at bounding box center [20, 269] width 7 height 7
click at [16, 308] on div at bounding box center [21, 307] width 14 height 14
click at [131, 459] on icon at bounding box center [128, 546] width 9 height 9
click at [19, 459] on icon at bounding box center [18, 504] width 1 height 1
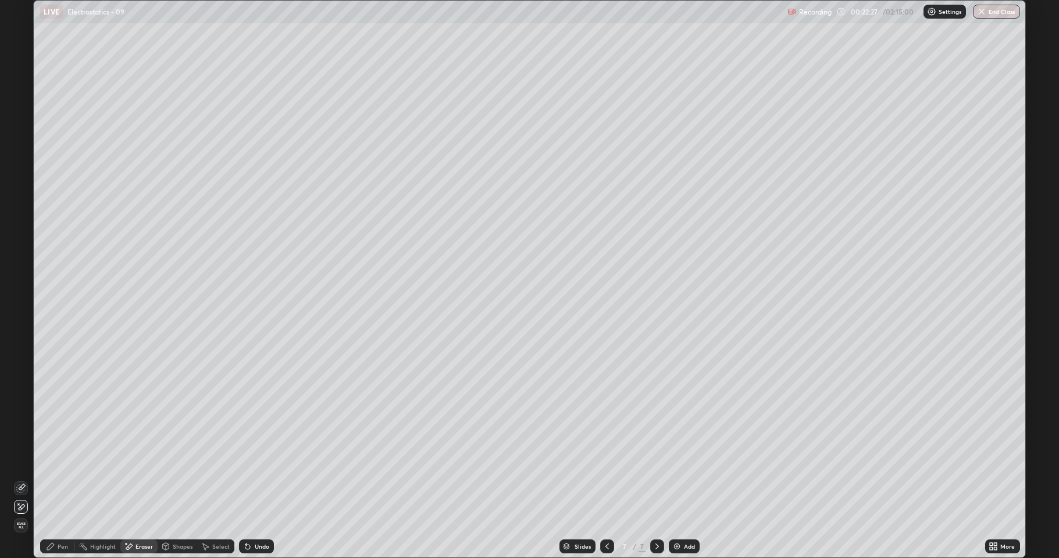
click at [65, 459] on div "Pen" at bounding box center [57, 547] width 35 height 14
click at [20, 249] on div at bounding box center [20, 251] width 7 height 7
click at [147, 459] on div "Eraser" at bounding box center [143, 547] width 17 height 6
click at [53, 459] on icon at bounding box center [50, 546] width 7 height 7
click at [20, 344] on div at bounding box center [20, 344] width 7 height 7
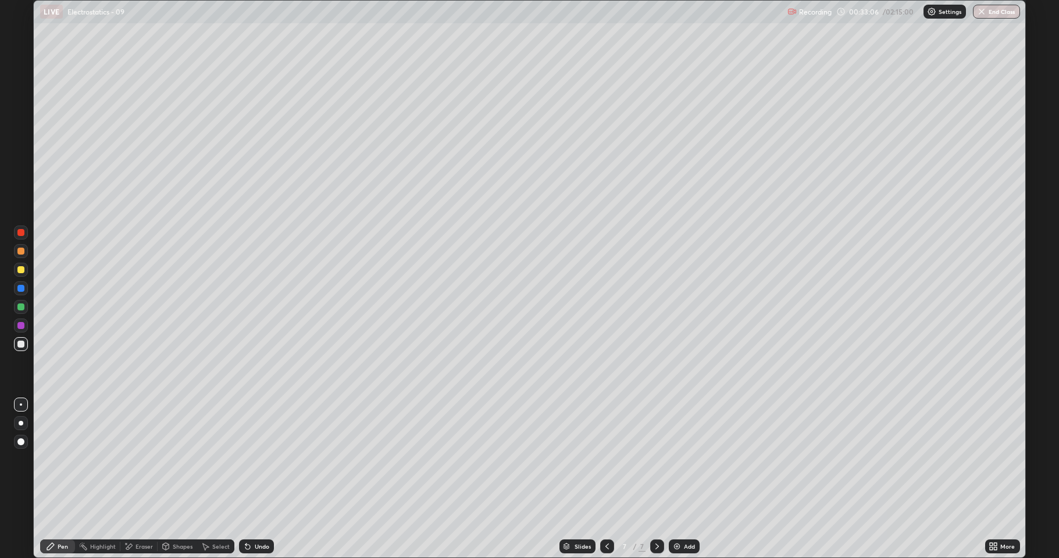
click at [691, 459] on div "Add" at bounding box center [689, 547] width 11 height 6
click at [24, 306] on div at bounding box center [21, 307] width 14 height 14
click at [684, 459] on div "Add" at bounding box center [689, 547] width 11 height 6
click at [22, 251] on div at bounding box center [20, 251] width 7 height 7
click at [23, 349] on div at bounding box center [21, 344] width 14 height 14
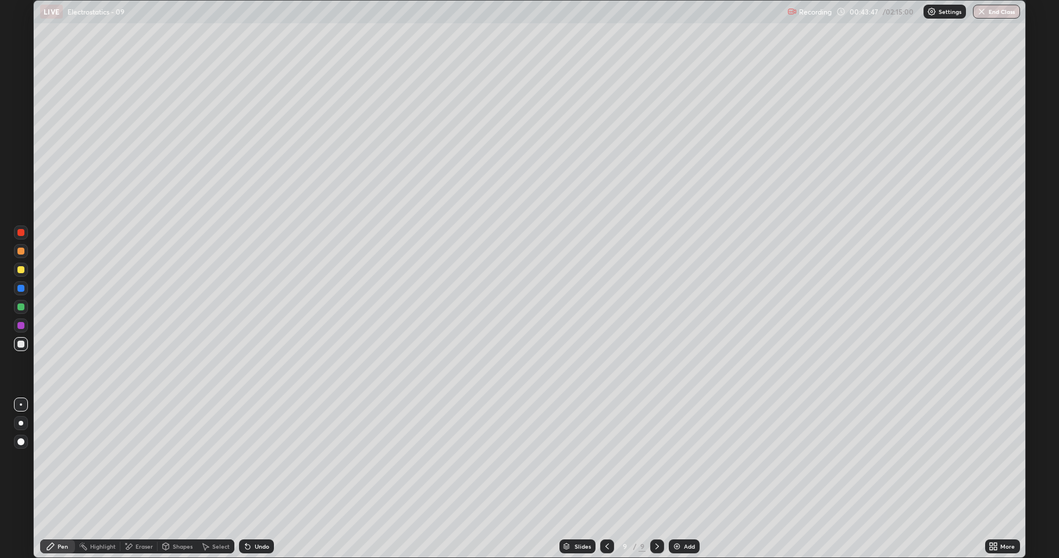
click at [693, 459] on div "Add" at bounding box center [689, 547] width 11 height 6
click at [23, 305] on div at bounding box center [20, 307] width 7 height 7
click at [21, 251] on div at bounding box center [20, 251] width 7 height 7
click at [15, 306] on div at bounding box center [21, 307] width 14 height 14
click at [165, 459] on icon at bounding box center [166, 546] width 6 height 2
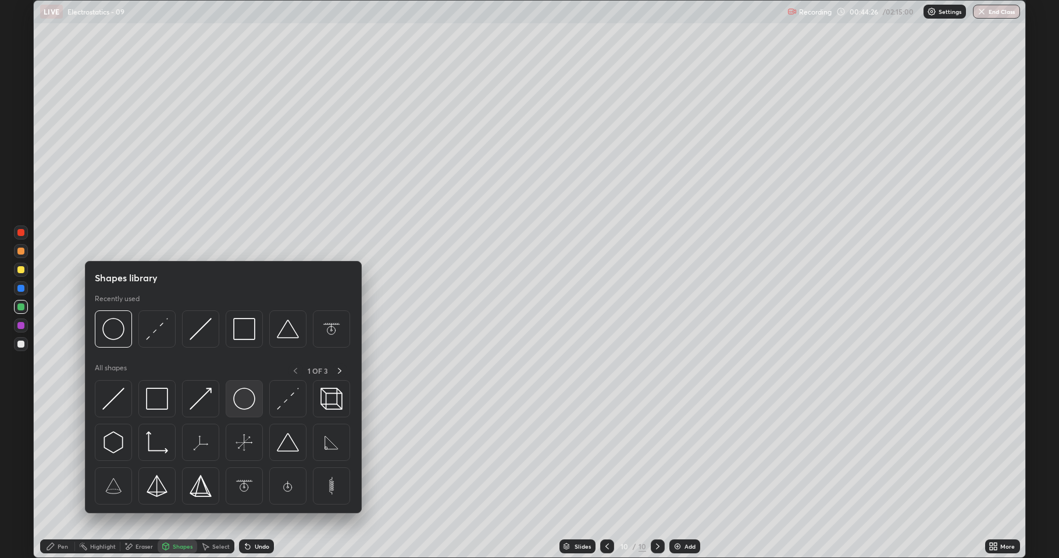
click at [236, 403] on img at bounding box center [244, 399] width 22 height 22
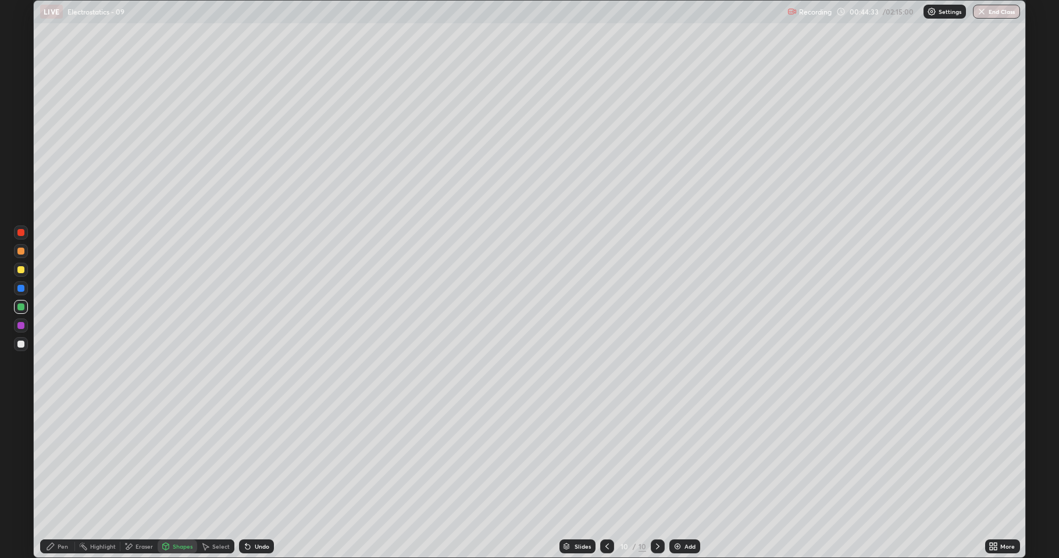
click at [247, 459] on icon at bounding box center [247, 546] width 9 height 9
click at [52, 459] on icon at bounding box center [50, 546] width 7 height 7
click at [20, 327] on div at bounding box center [20, 325] width 7 height 7
click at [16, 345] on div at bounding box center [21, 344] width 14 height 14
click at [21, 251] on div at bounding box center [20, 251] width 7 height 7
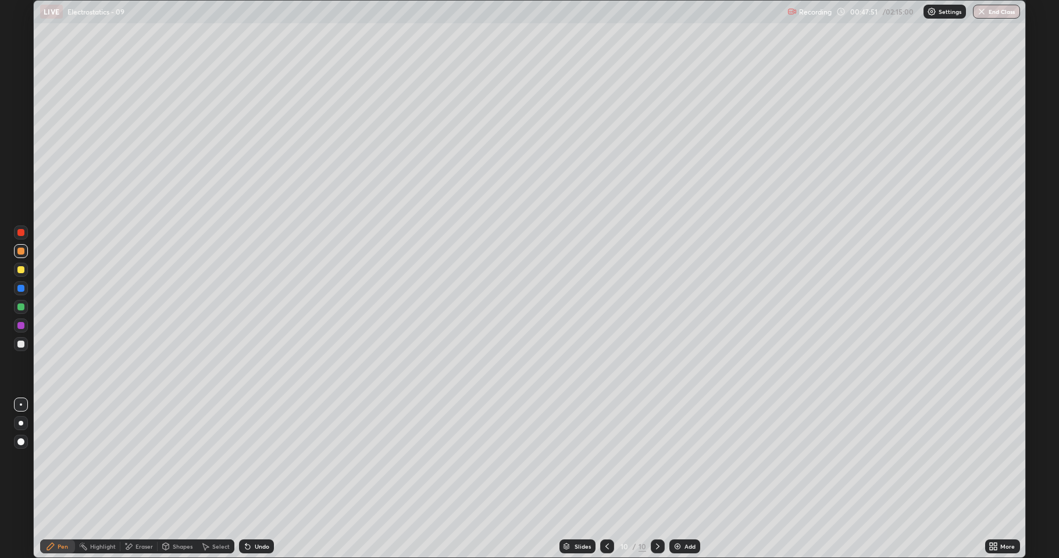
click at [22, 309] on div at bounding box center [20, 307] width 7 height 7
click at [681, 459] on div "Add" at bounding box center [684, 547] width 31 height 14
click at [26, 254] on div at bounding box center [21, 251] width 14 height 14
click at [248, 459] on div "Undo" at bounding box center [256, 547] width 35 height 14
click at [251, 459] on div "Undo" at bounding box center [256, 547] width 35 height 14
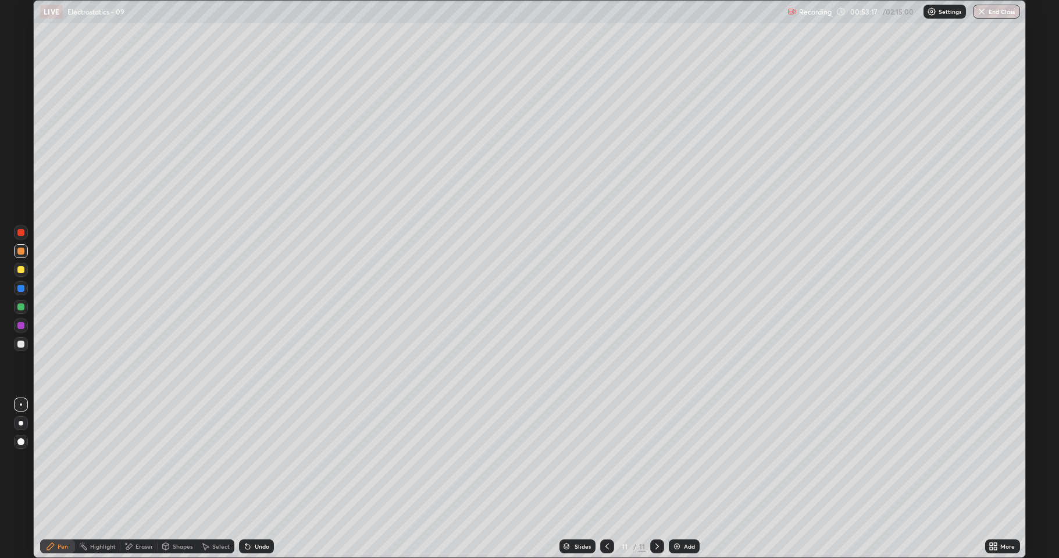
click at [245, 459] on icon at bounding box center [245, 544] width 1 height 1
click at [681, 459] on div "Add" at bounding box center [684, 547] width 31 height 14
click at [22, 340] on div at bounding box center [21, 344] width 14 height 14
click at [606, 459] on icon at bounding box center [606, 546] width 9 height 9
click at [604, 459] on icon at bounding box center [606, 546] width 9 height 9
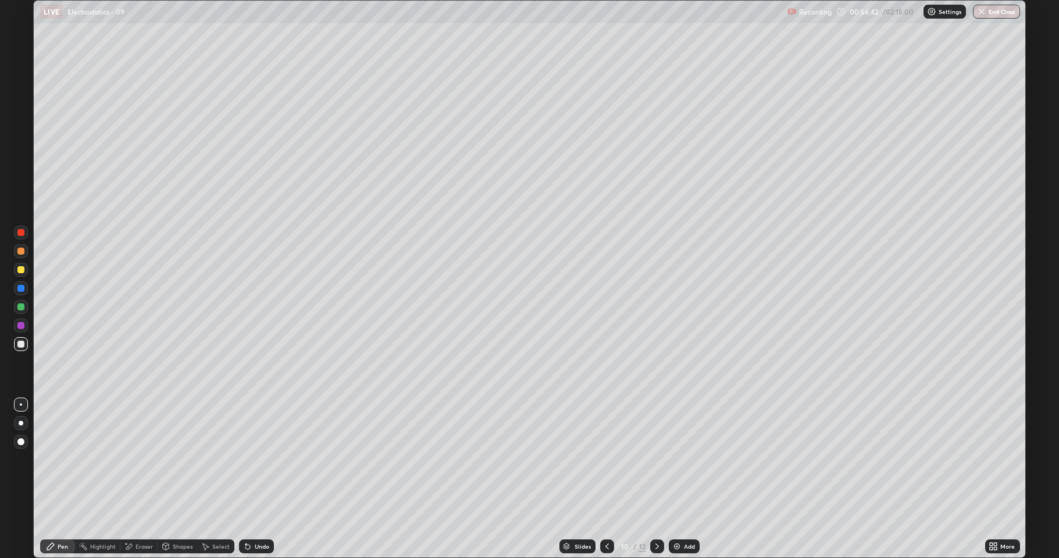
click at [651, 459] on div at bounding box center [657, 547] width 14 height 14
click at [656, 459] on icon at bounding box center [656, 546] width 9 height 9
click at [676, 459] on img at bounding box center [676, 546] width 9 height 9
click at [24, 308] on div at bounding box center [21, 307] width 14 height 14
click at [22, 349] on div at bounding box center [21, 344] width 14 height 14
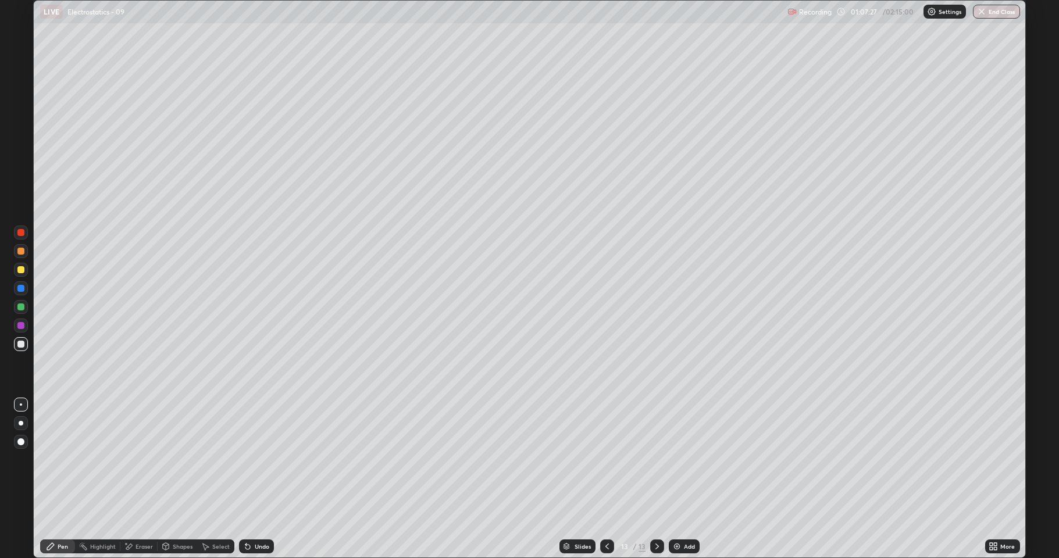
click at [692, 459] on div "Add" at bounding box center [689, 547] width 11 height 6
click at [179, 459] on div "Shapes" at bounding box center [183, 547] width 20 height 6
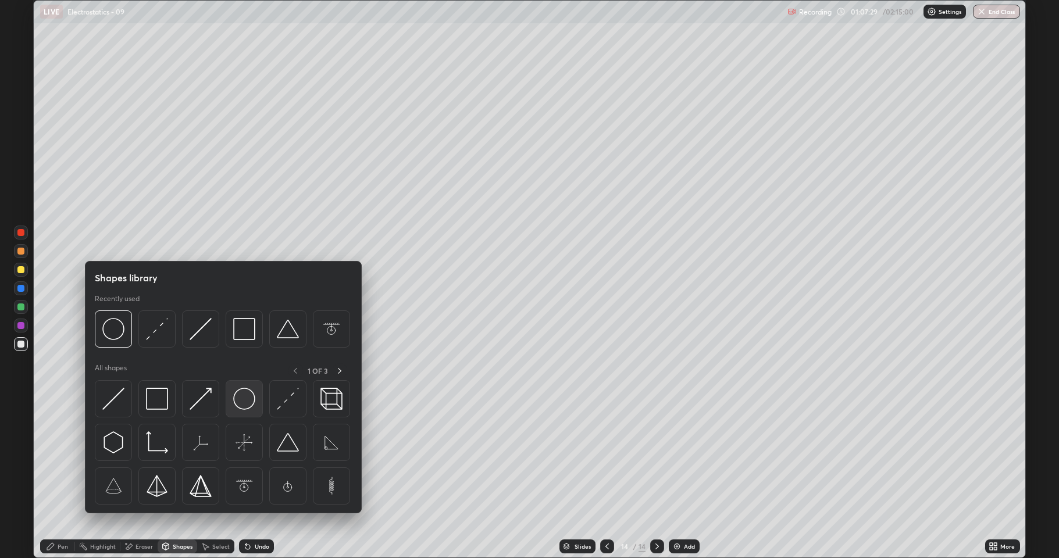
click at [244, 397] on img at bounding box center [244, 399] width 22 height 22
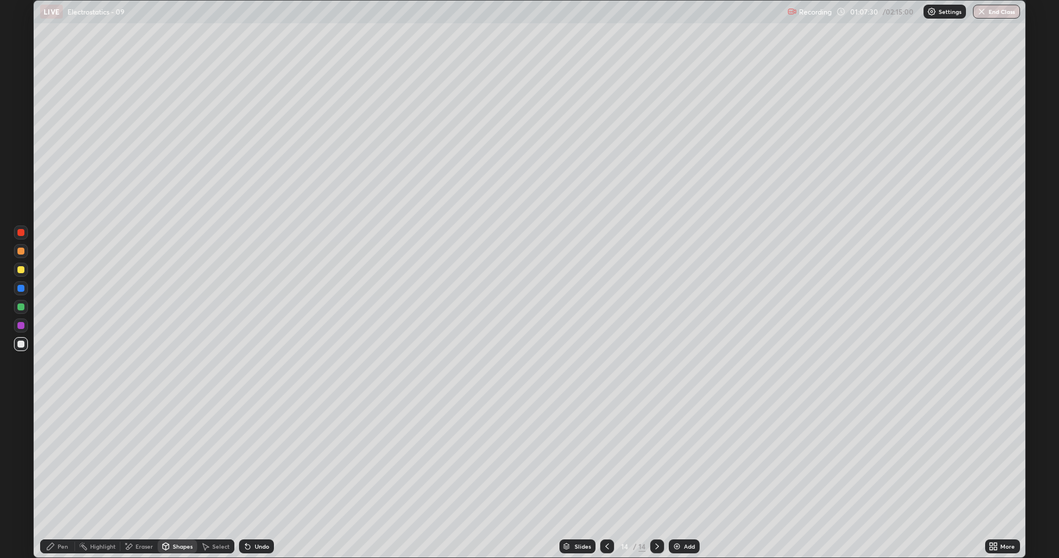
click at [24, 306] on div at bounding box center [20, 307] width 7 height 7
click at [43, 459] on div "Pen" at bounding box center [57, 547] width 35 height 14
click at [17, 326] on div at bounding box center [20, 325] width 7 height 7
click at [258, 459] on div "Undo" at bounding box center [262, 547] width 15 height 6
click at [177, 459] on div "Shapes" at bounding box center [178, 547] width 40 height 14
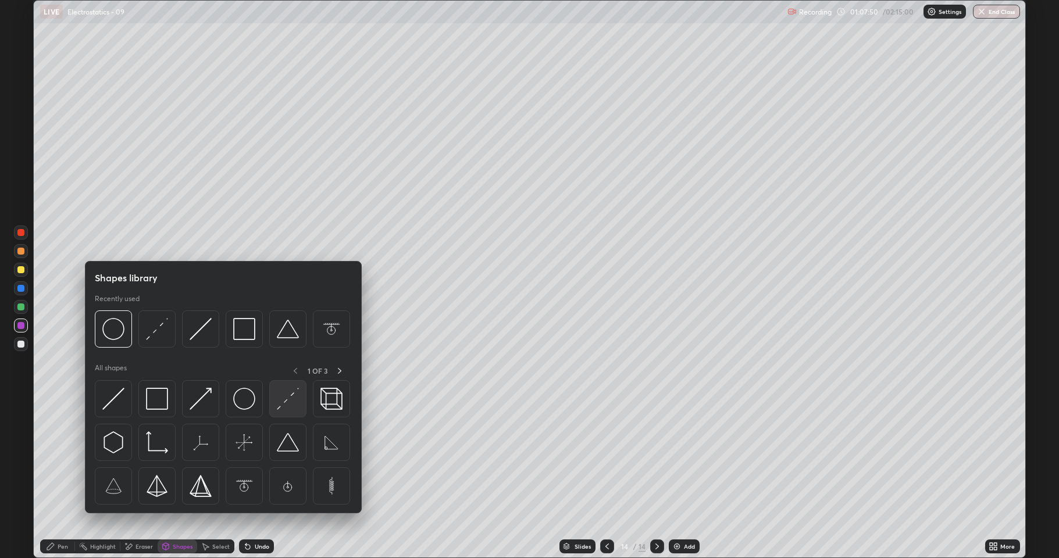
click at [279, 390] on img at bounding box center [288, 399] width 22 height 22
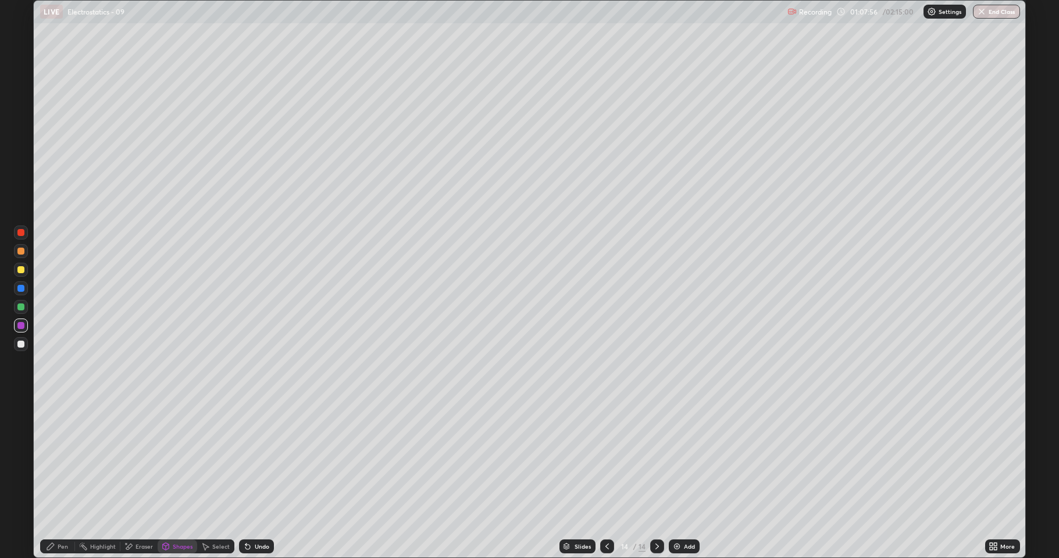
click at [58, 459] on div "Pen" at bounding box center [57, 547] width 35 height 14
click at [19, 343] on div at bounding box center [20, 344] width 7 height 7
click at [21, 270] on div at bounding box center [20, 269] width 7 height 7
click at [21, 305] on div at bounding box center [20, 307] width 7 height 7
click at [23, 286] on div at bounding box center [20, 288] width 7 height 7
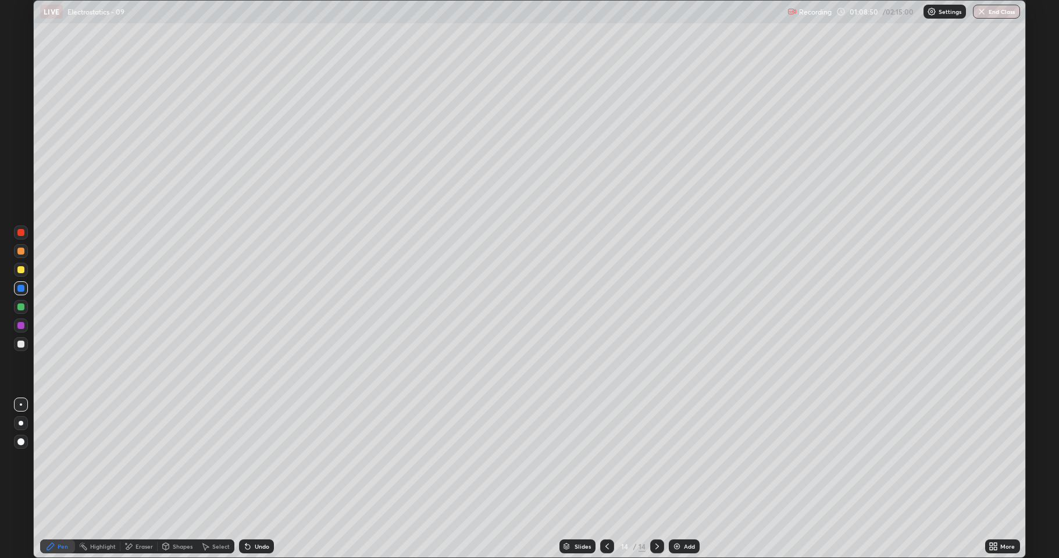
click at [22, 341] on div at bounding box center [20, 344] width 7 height 7
click at [21, 343] on div at bounding box center [20, 344] width 7 height 7
click at [22, 344] on div at bounding box center [20, 344] width 7 height 7
click at [21, 345] on div at bounding box center [20, 344] width 7 height 7
click at [23, 308] on div at bounding box center [20, 307] width 7 height 7
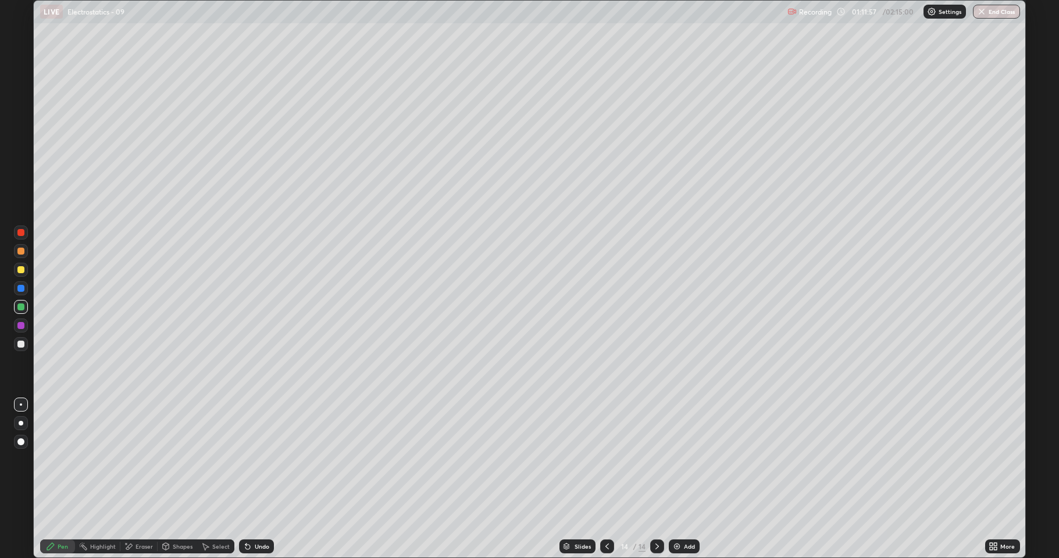
click at [22, 251] on div at bounding box center [20, 251] width 7 height 7
click at [680, 459] on img at bounding box center [676, 546] width 9 height 9
click at [19, 306] on div at bounding box center [20, 307] width 7 height 7
click at [180, 459] on div "Shapes" at bounding box center [183, 547] width 20 height 6
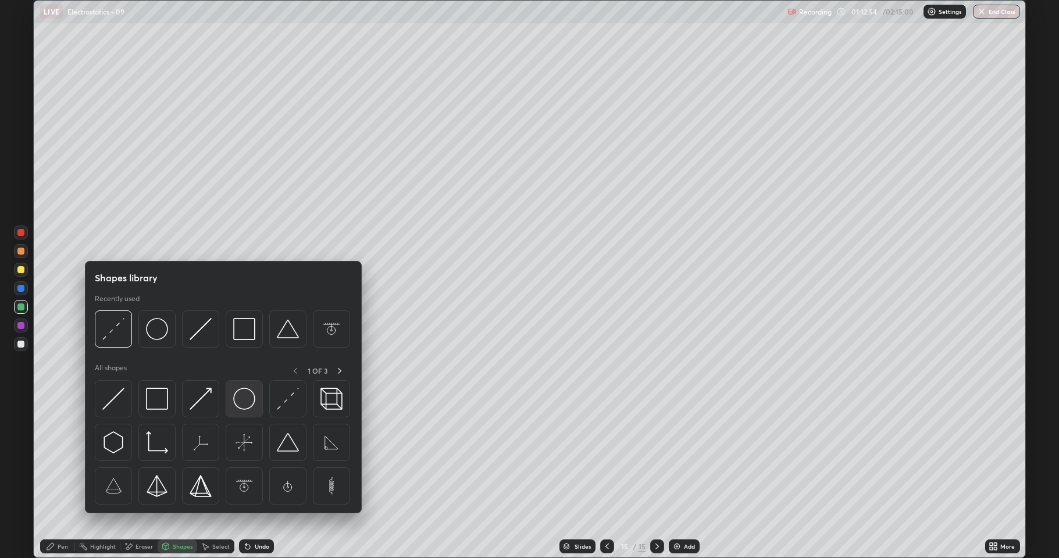
click at [240, 403] on img at bounding box center [244, 399] width 22 height 22
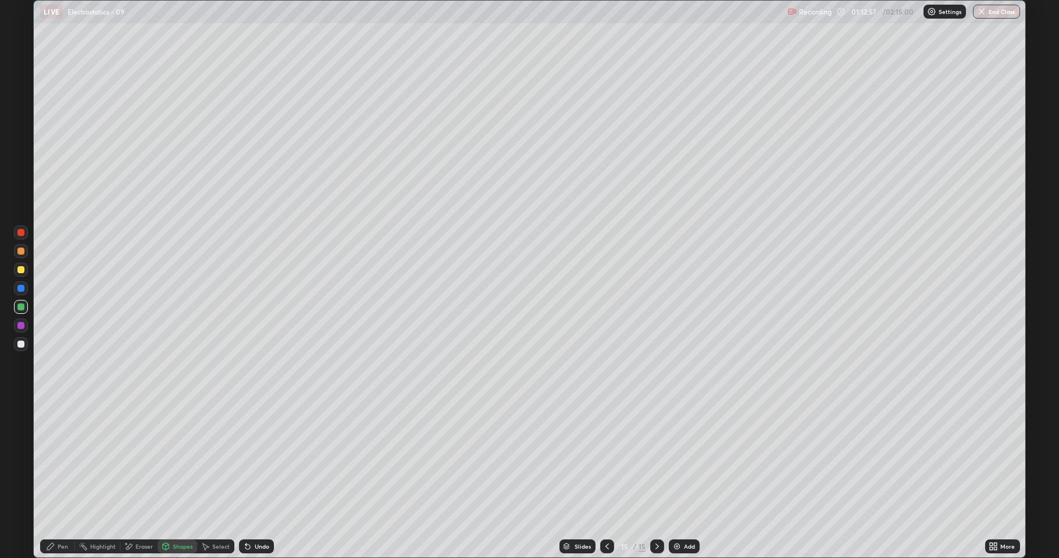
click at [63, 459] on div "Pen" at bounding box center [57, 546] width 35 height 23
click at [19, 344] on div at bounding box center [20, 344] width 7 height 7
click at [23, 253] on div at bounding box center [20, 251] width 7 height 7
click at [173, 459] on div "Shapes" at bounding box center [183, 547] width 20 height 6
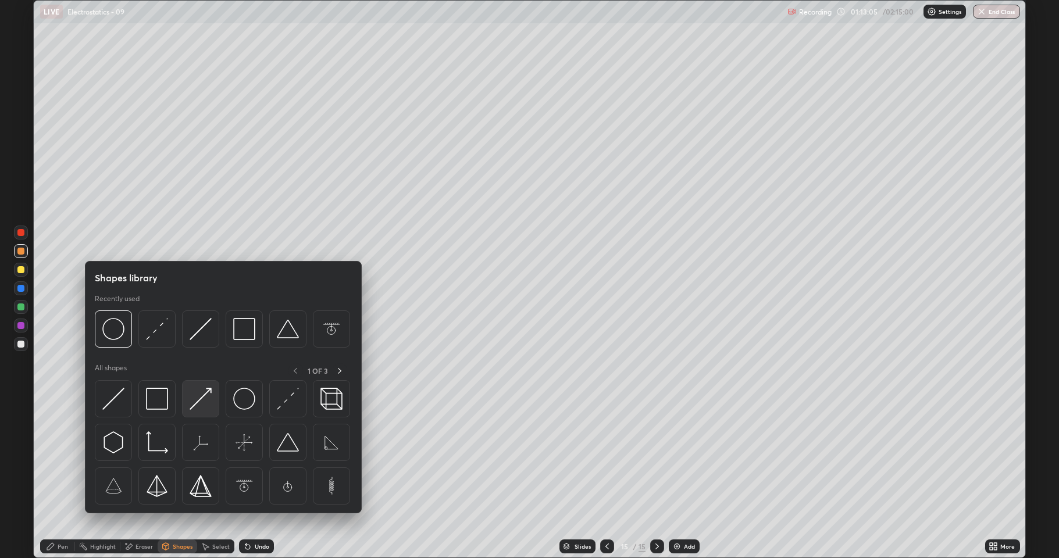
click at [196, 398] on img at bounding box center [201, 399] width 22 height 22
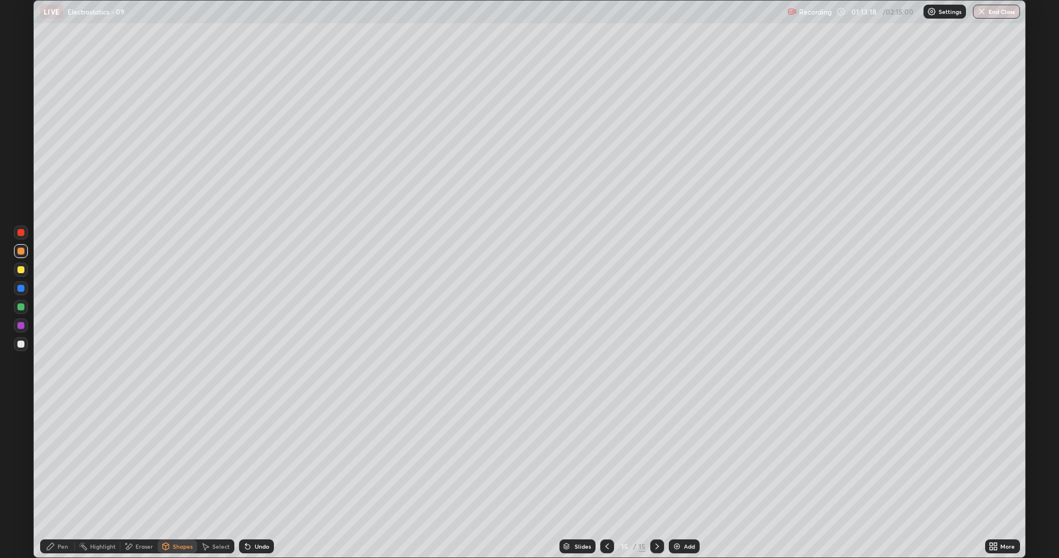
click at [59, 459] on div "Pen" at bounding box center [63, 547] width 10 height 6
click at [18, 345] on div at bounding box center [20, 344] width 7 height 7
click at [254, 459] on div "Undo" at bounding box center [256, 547] width 35 height 14
click at [255, 459] on div "Undo" at bounding box center [262, 547] width 15 height 6
click at [256, 459] on div "Undo" at bounding box center [262, 547] width 15 height 6
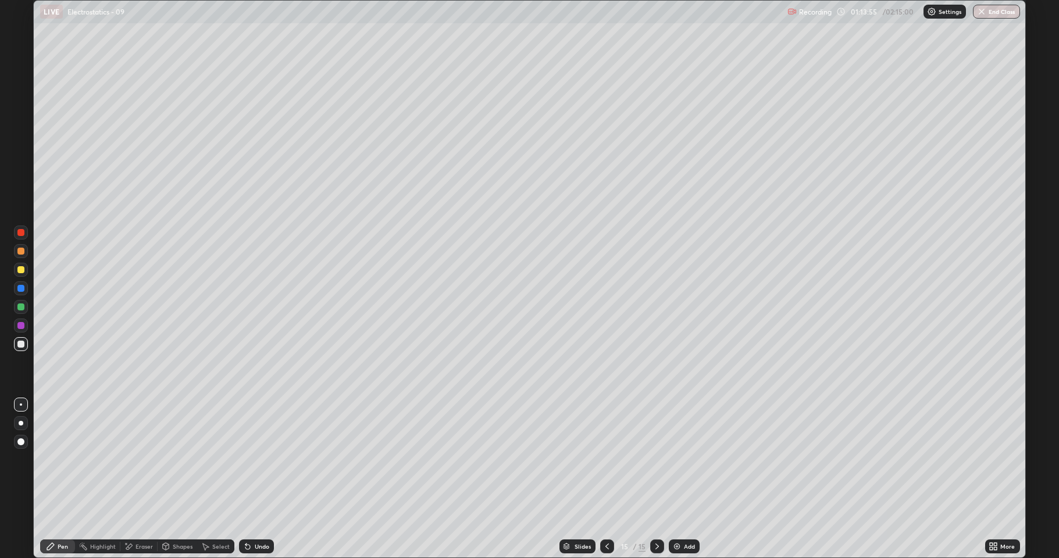
click at [252, 459] on div "Undo" at bounding box center [256, 547] width 35 height 14
click at [251, 459] on div "Undo" at bounding box center [256, 547] width 35 height 14
click at [249, 459] on icon at bounding box center [247, 546] width 9 height 9
click at [247, 459] on icon at bounding box center [247, 547] width 5 height 5
click at [22, 272] on div at bounding box center [20, 269] width 7 height 7
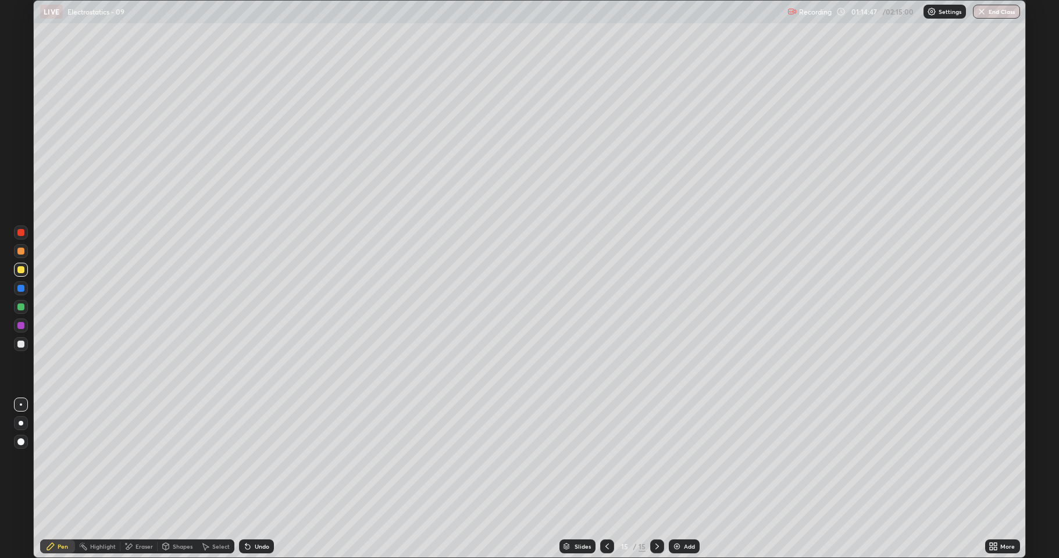
click at [19, 347] on div at bounding box center [20, 344] width 7 height 7
click at [686, 459] on div "Add" at bounding box center [689, 547] width 11 height 6
click at [23, 307] on div at bounding box center [20, 307] width 7 height 7
click at [177, 459] on div "Shapes" at bounding box center [183, 547] width 20 height 6
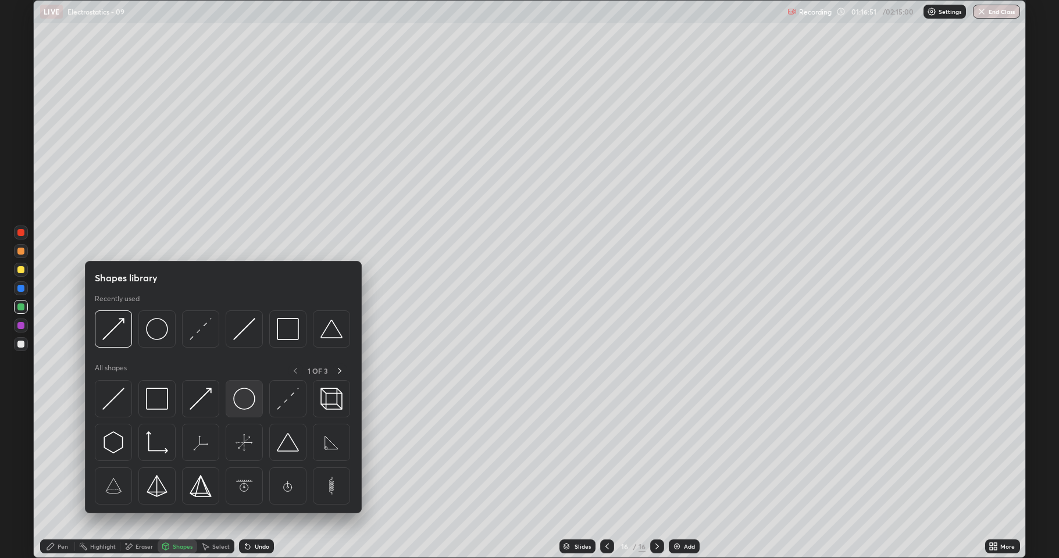
click at [233, 404] on img at bounding box center [244, 399] width 22 height 22
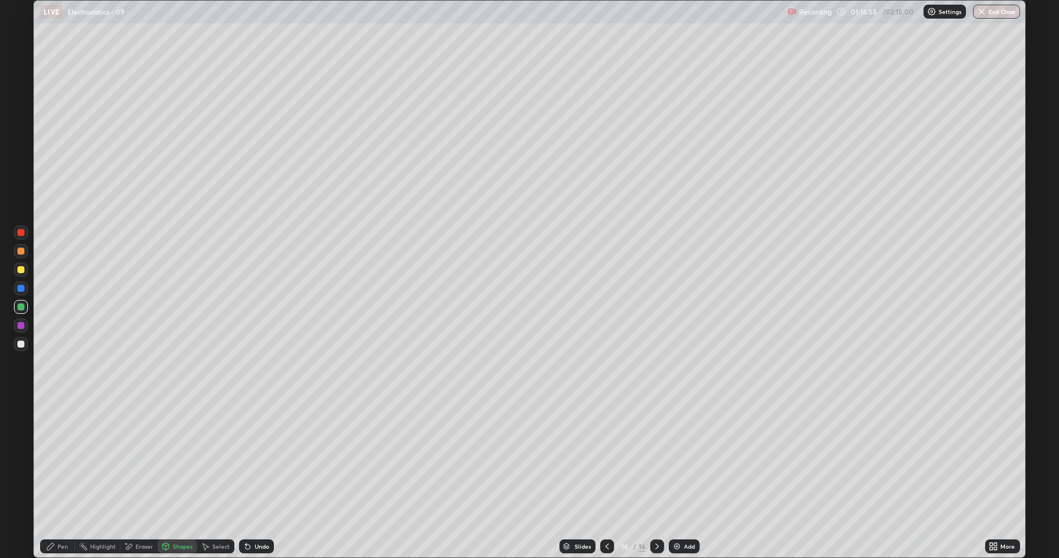
click at [22, 251] on div at bounding box center [20, 251] width 7 height 7
click at [56, 459] on div "Pen" at bounding box center [57, 547] width 35 height 14
click at [23, 272] on div at bounding box center [20, 269] width 7 height 7
click at [170, 459] on div "Shapes" at bounding box center [178, 547] width 40 height 14
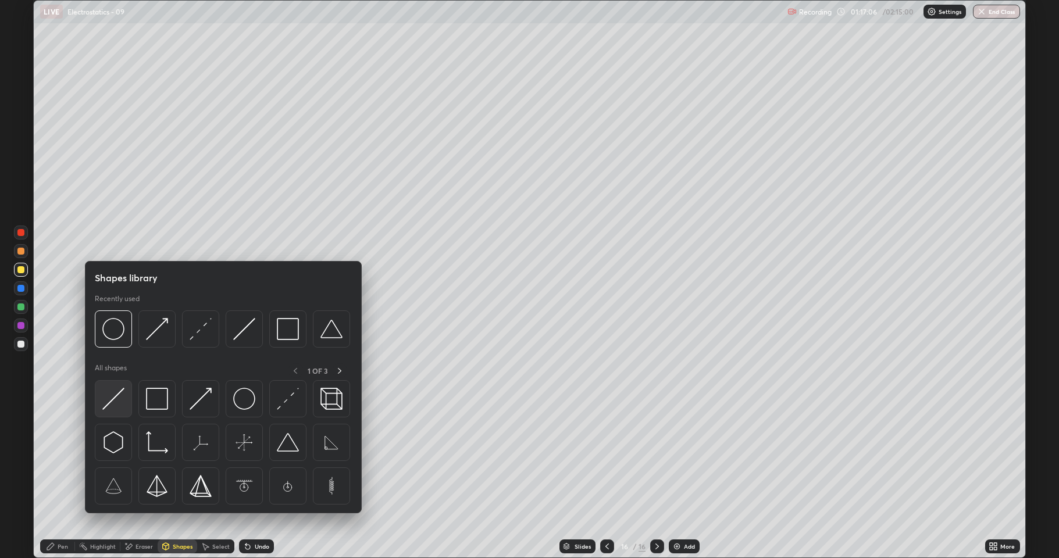
click at [126, 398] on div at bounding box center [113, 398] width 37 height 37
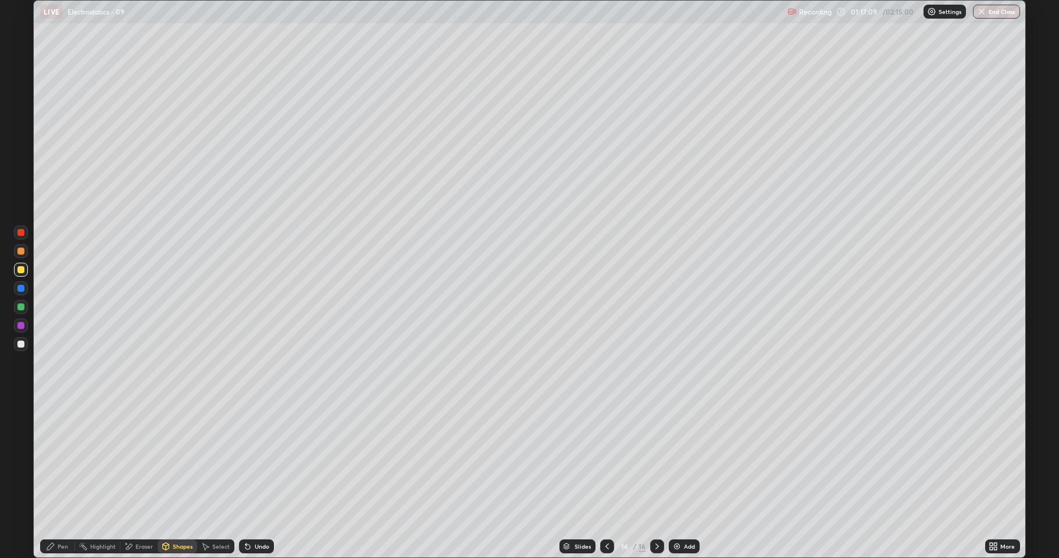
click at [49, 459] on icon at bounding box center [50, 546] width 9 height 9
click at [176, 459] on div "Shapes" at bounding box center [183, 547] width 20 height 6
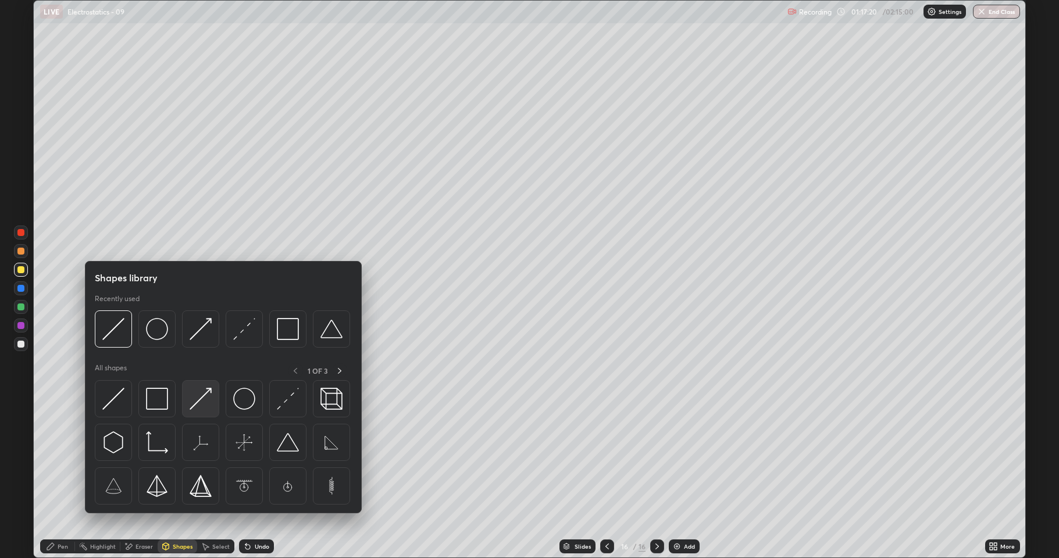
click at [202, 401] on img at bounding box center [201, 399] width 22 height 22
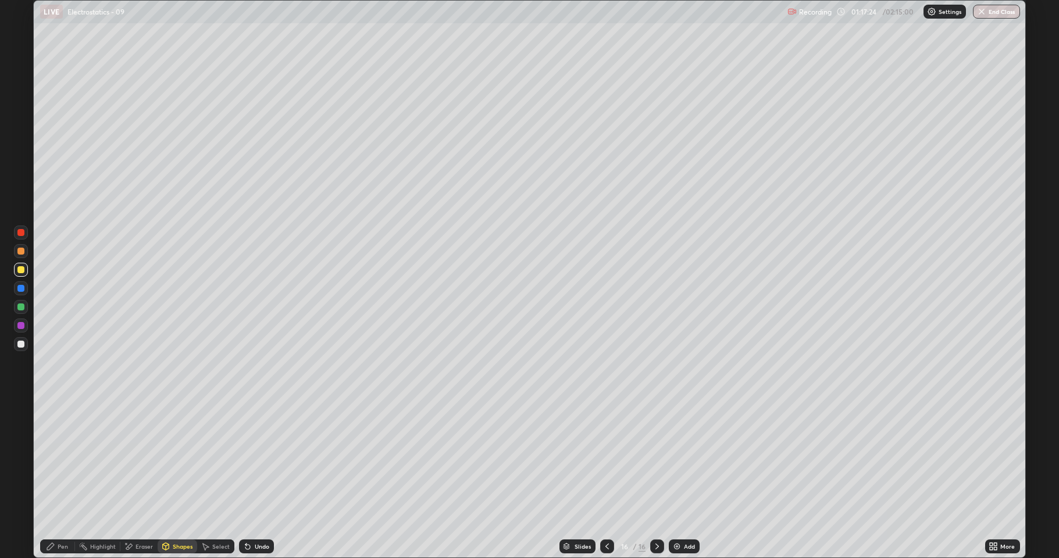
click at [60, 459] on div "Pen" at bounding box center [57, 547] width 35 height 14
click at [686, 459] on div "Add" at bounding box center [689, 547] width 11 height 6
click at [606, 459] on icon at bounding box center [606, 546] width 9 height 9
click at [651, 459] on div at bounding box center [657, 547] width 14 height 14
click at [22, 305] on div at bounding box center [20, 307] width 7 height 7
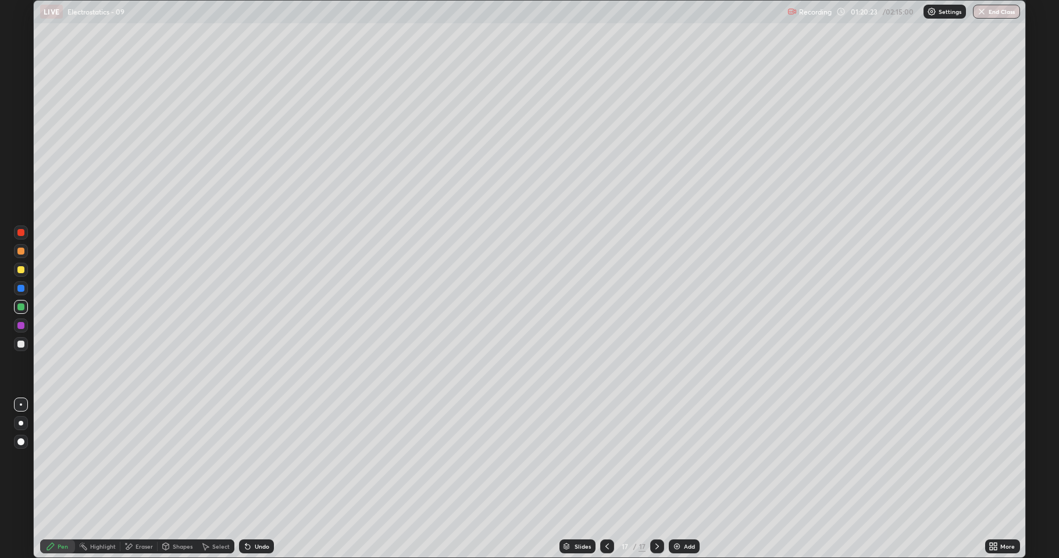
click at [22, 307] on div at bounding box center [20, 307] width 7 height 7
click at [22, 342] on div at bounding box center [20, 344] width 7 height 7
click at [684, 459] on div "Add" at bounding box center [689, 547] width 11 height 6
click at [21, 308] on div at bounding box center [20, 307] width 7 height 7
click at [19, 257] on div at bounding box center [21, 251] width 14 height 14
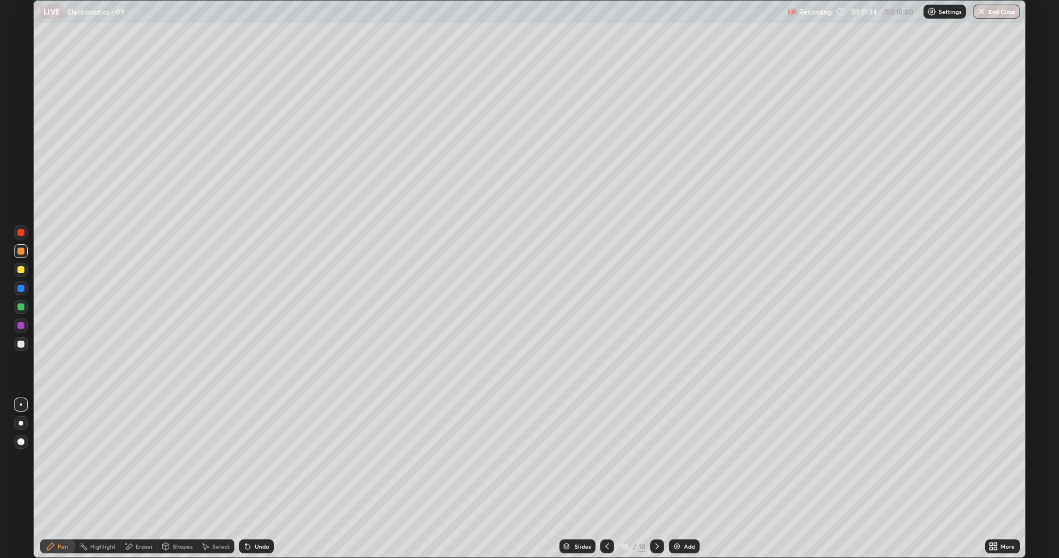
click at [19, 347] on div at bounding box center [20, 344] width 7 height 7
click at [173, 459] on div "Shapes" at bounding box center [183, 547] width 20 height 6
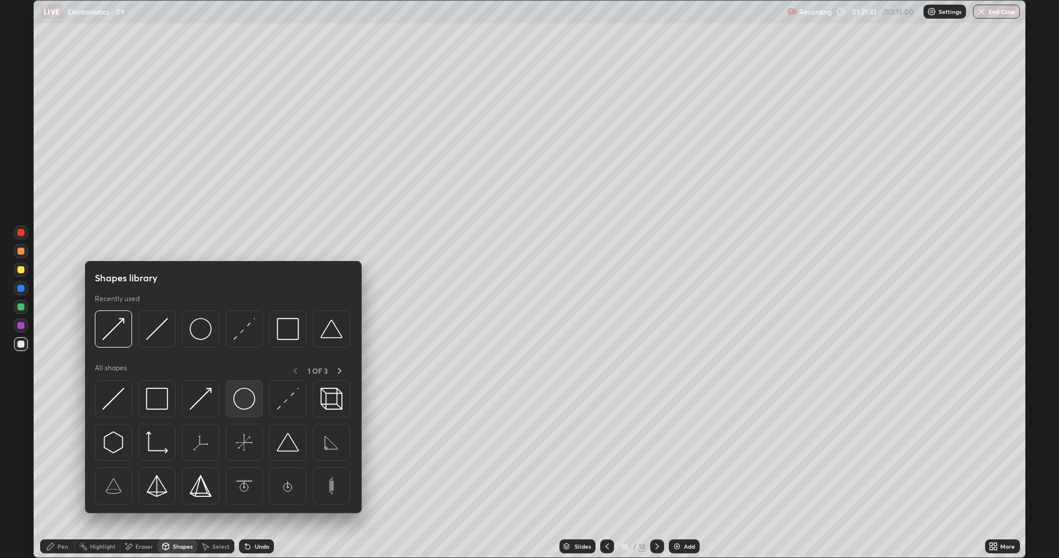
click at [240, 402] on img at bounding box center [244, 399] width 22 height 22
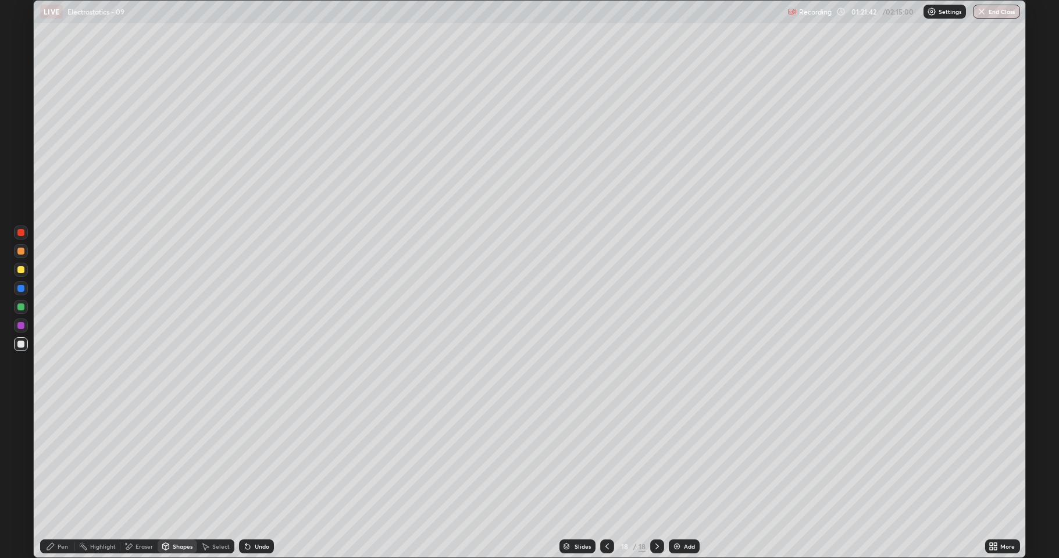
click at [23, 251] on div at bounding box center [20, 251] width 7 height 7
click at [23, 290] on div at bounding box center [20, 288] width 7 height 7
click at [56, 459] on div "Pen" at bounding box center [57, 547] width 35 height 14
click at [23, 344] on div at bounding box center [20, 344] width 7 height 7
click at [169, 459] on icon at bounding box center [165, 546] width 9 height 9
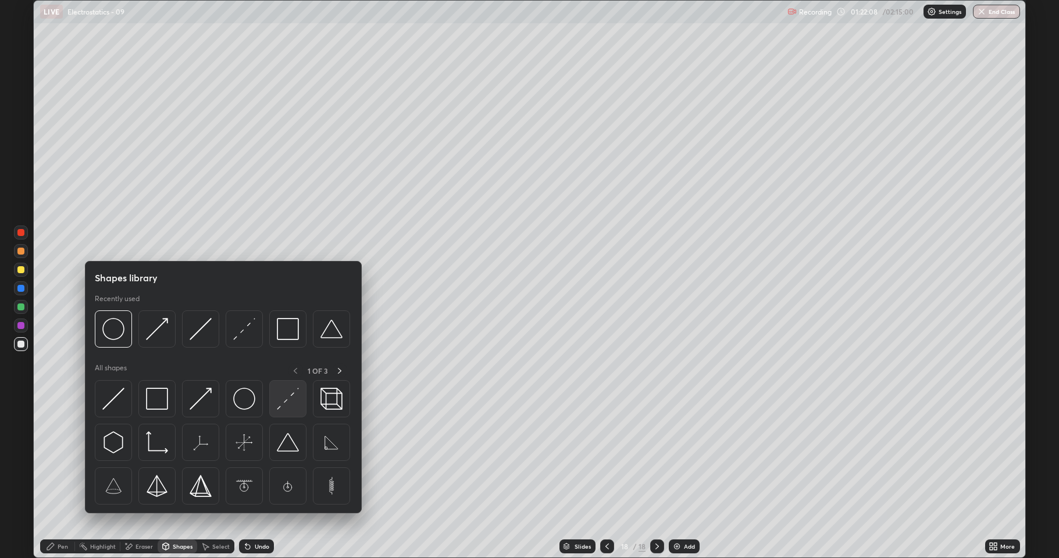
click at [281, 404] on img at bounding box center [288, 399] width 22 height 22
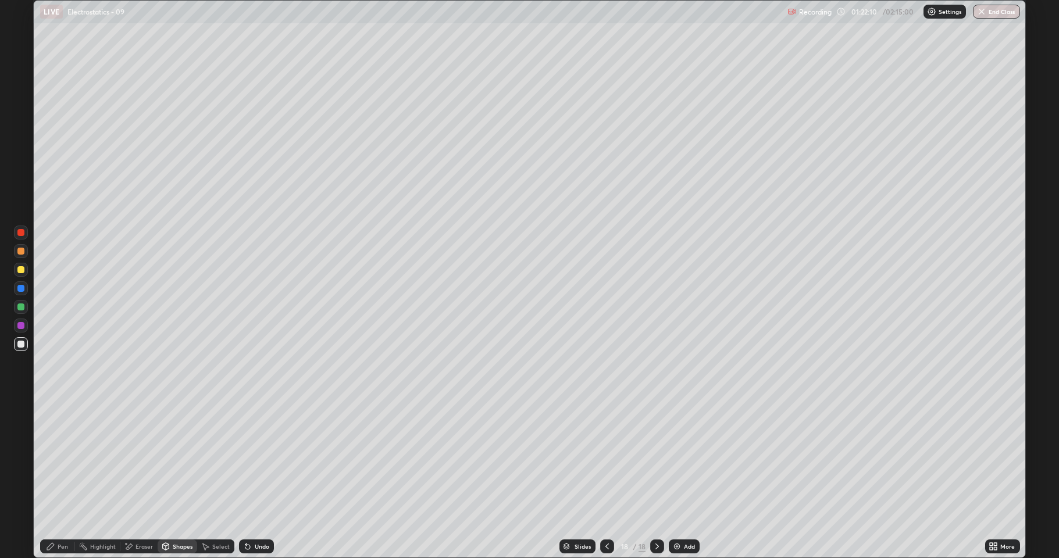
click at [56, 459] on div "Pen" at bounding box center [57, 547] width 35 height 14
click at [21, 305] on div at bounding box center [20, 307] width 7 height 7
click at [20, 270] on div at bounding box center [20, 269] width 7 height 7
click at [21, 250] on div at bounding box center [20, 251] width 7 height 7
click at [257, 459] on div "Undo" at bounding box center [262, 547] width 15 height 6
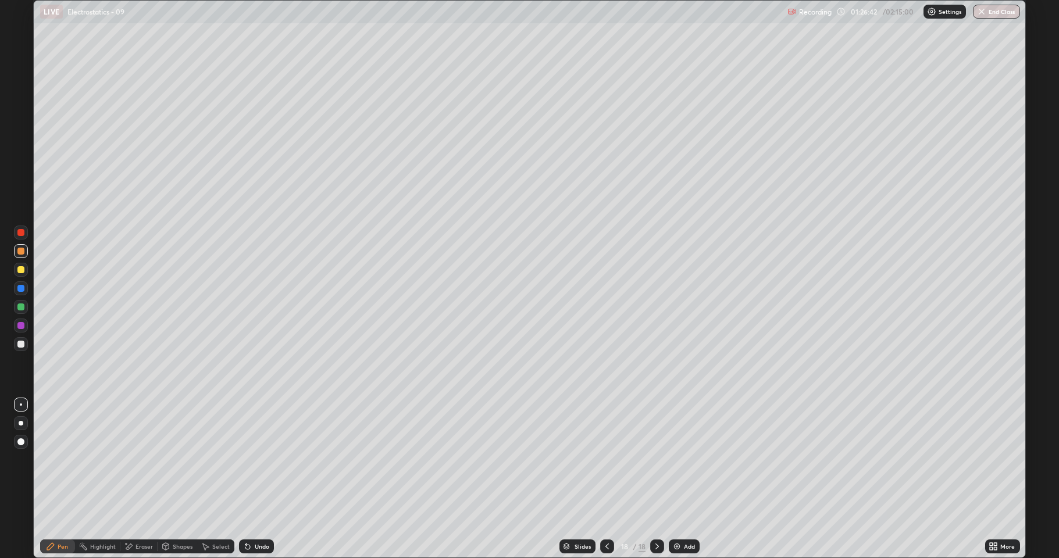
click at [676, 459] on div "Add" at bounding box center [684, 547] width 31 height 14
click at [20, 306] on div at bounding box center [20, 307] width 7 height 7
click at [252, 459] on div "Undo" at bounding box center [256, 547] width 35 height 14
click at [607, 459] on div at bounding box center [607, 547] width 14 height 14
click at [650, 459] on div at bounding box center [657, 546] width 14 height 23
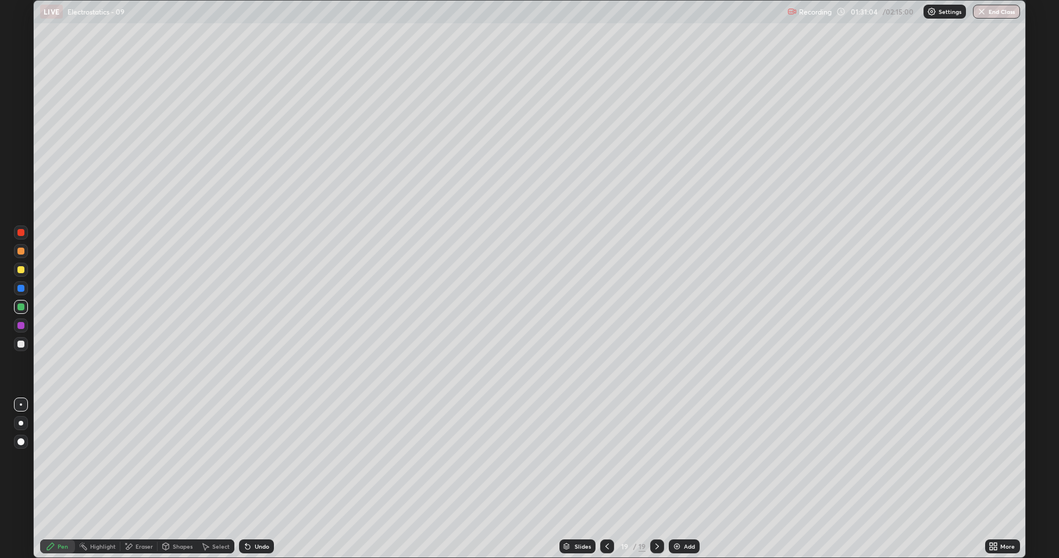
click at [686, 459] on div "Add" at bounding box center [684, 547] width 31 height 14
click at [18, 346] on div at bounding box center [20, 344] width 7 height 7
click at [252, 459] on div "Undo" at bounding box center [256, 547] width 35 height 14
click at [259, 459] on div "Undo" at bounding box center [262, 547] width 15 height 6
click at [260, 459] on div "Undo" at bounding box center [262, 547] width 15 height 6
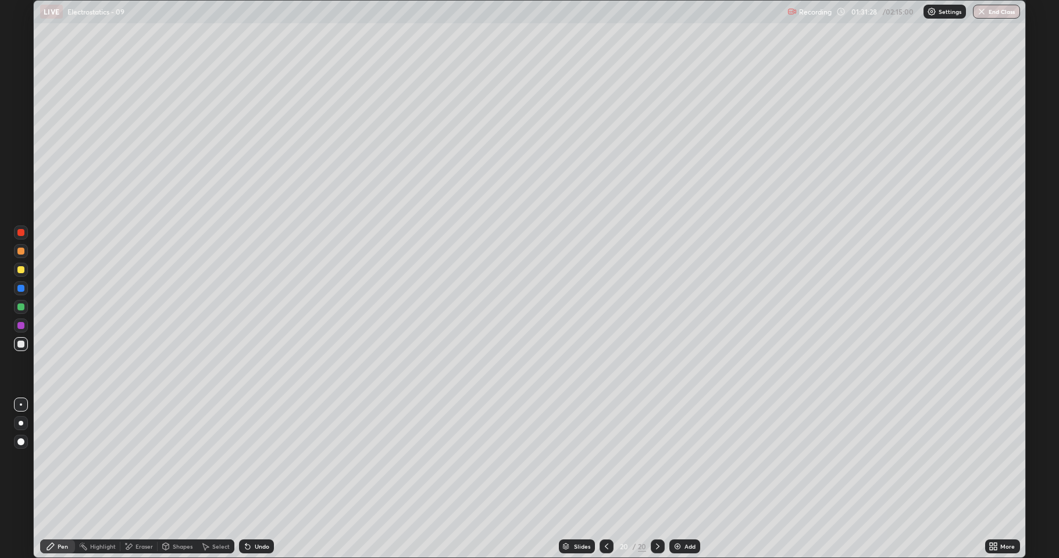
click at [260, 459] on div "Undo" at bounding box center [262, 547] width 15 height 6
click at [255, 459] on div "Undo" at bounding box center [262, 547] width 15 height 6
click at [22, 270] on div at bounding box center [20, 269] width 7 height 7
click at [23, 343] on div at bounding box center [20, 344] width 7 height 7
